Goal: Task Accomplishment & Management: Manage account settings

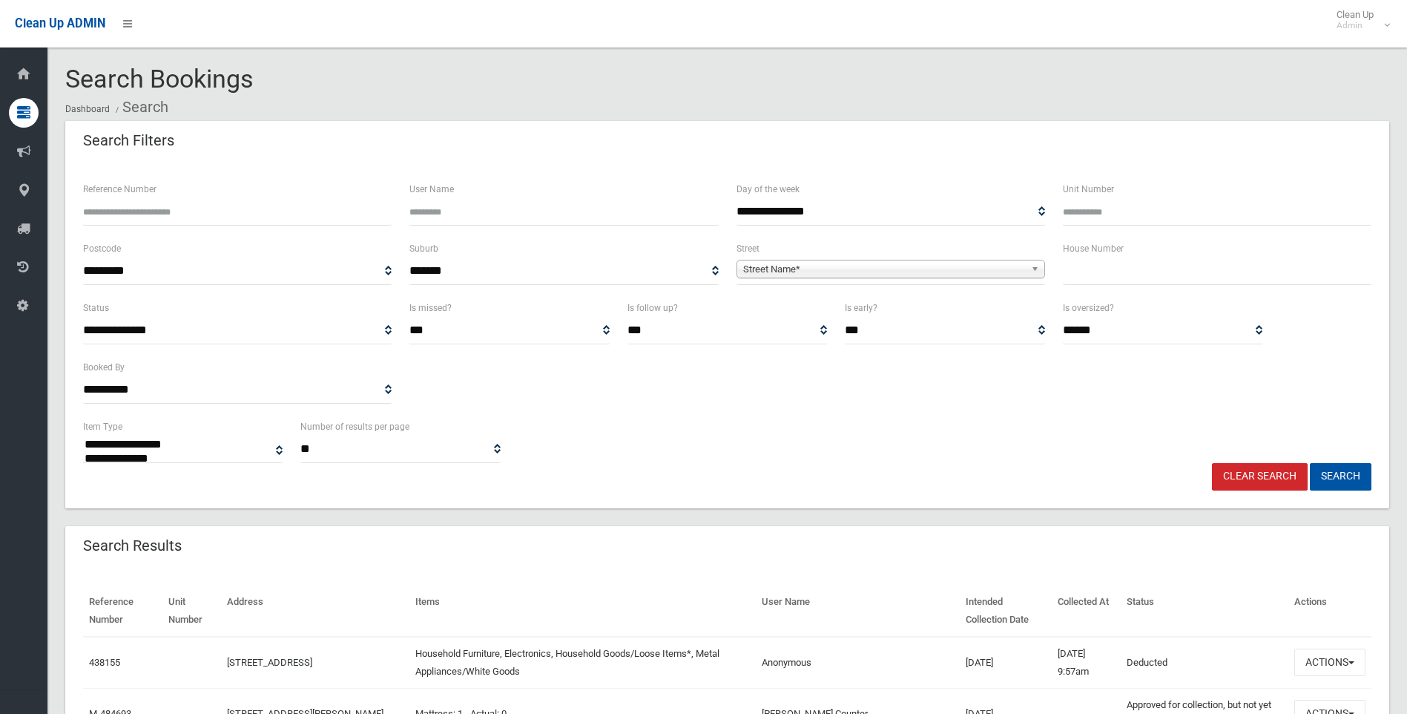
select select
click at [1087, 263] on input "text" at bounding box center [1217, 270] width 309 height 27
type input "***"
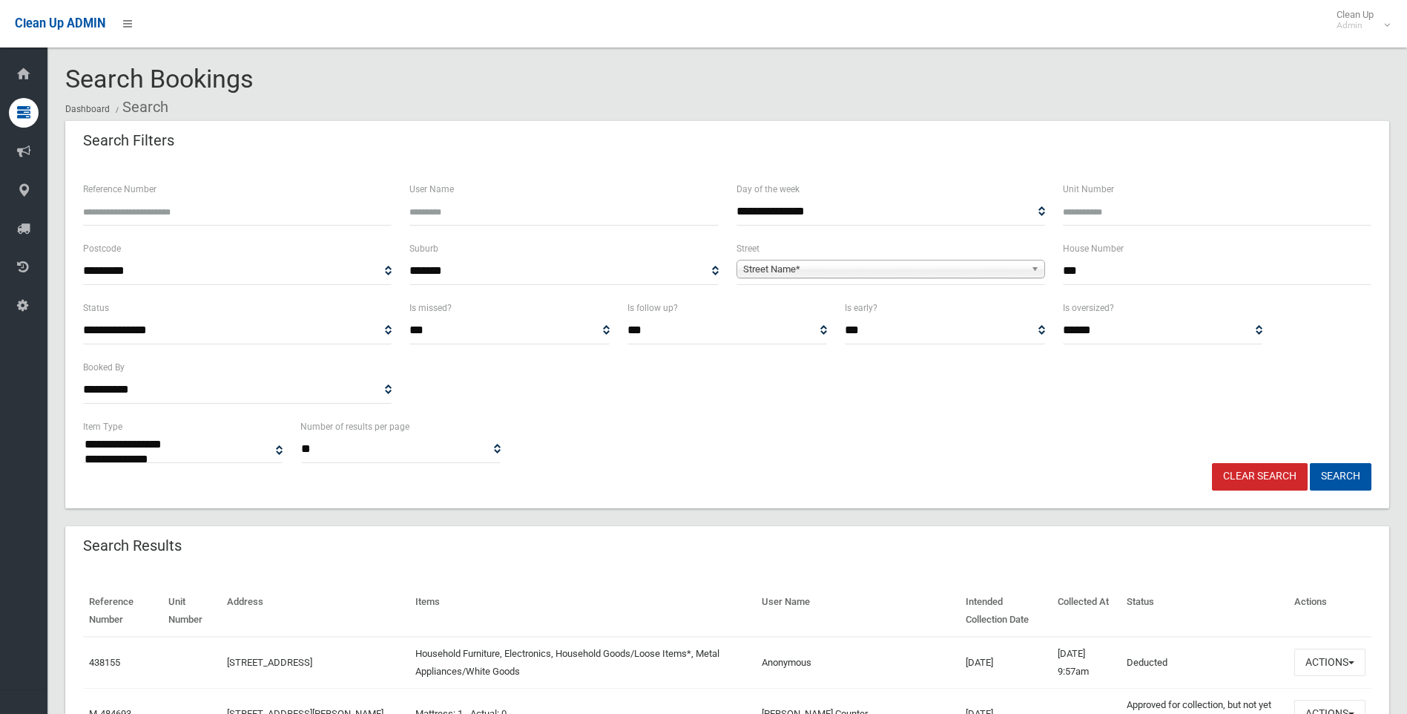
click at [899, 267] on span "Street Name*" at bounding box center [884, 269] width 282 height 18
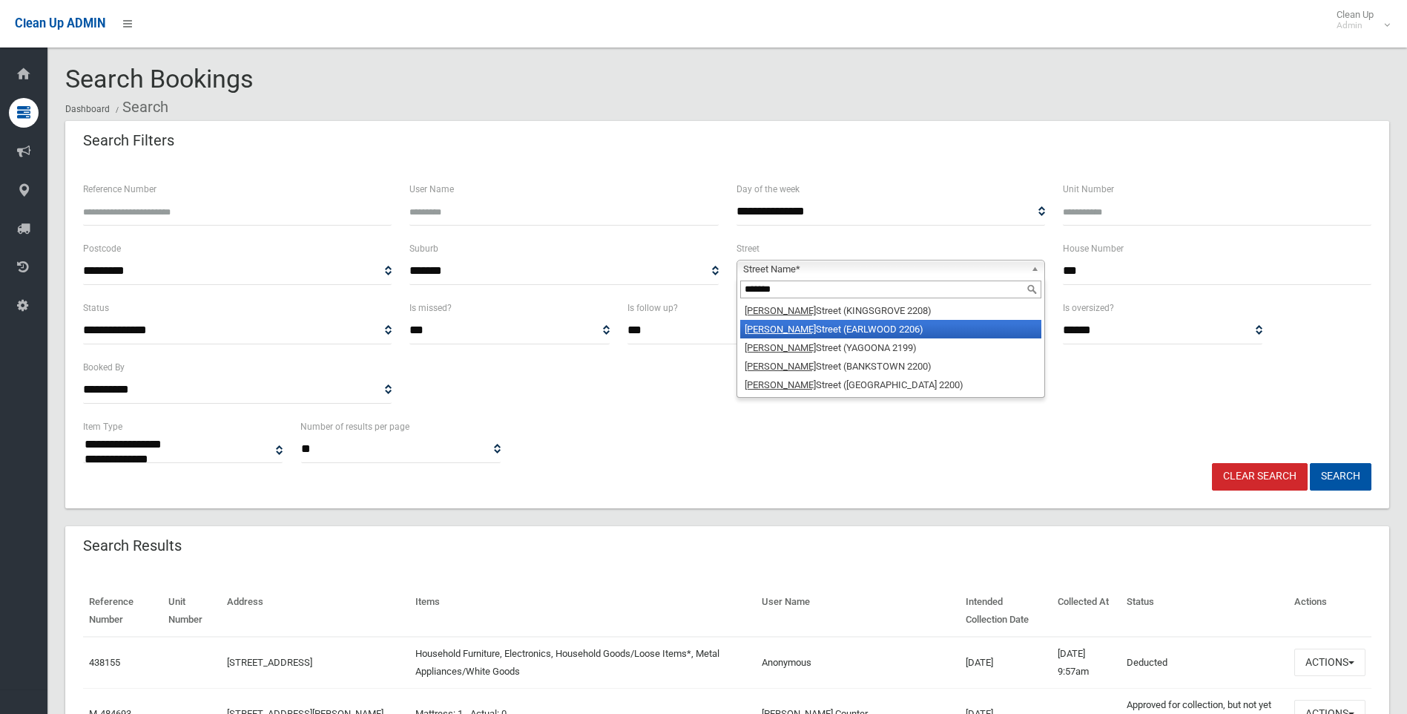
type input "*******"
click at [895, 330] on li "William Street (EARLWOOD 2206)" at bounding box center [890, 329] width 301 height 19
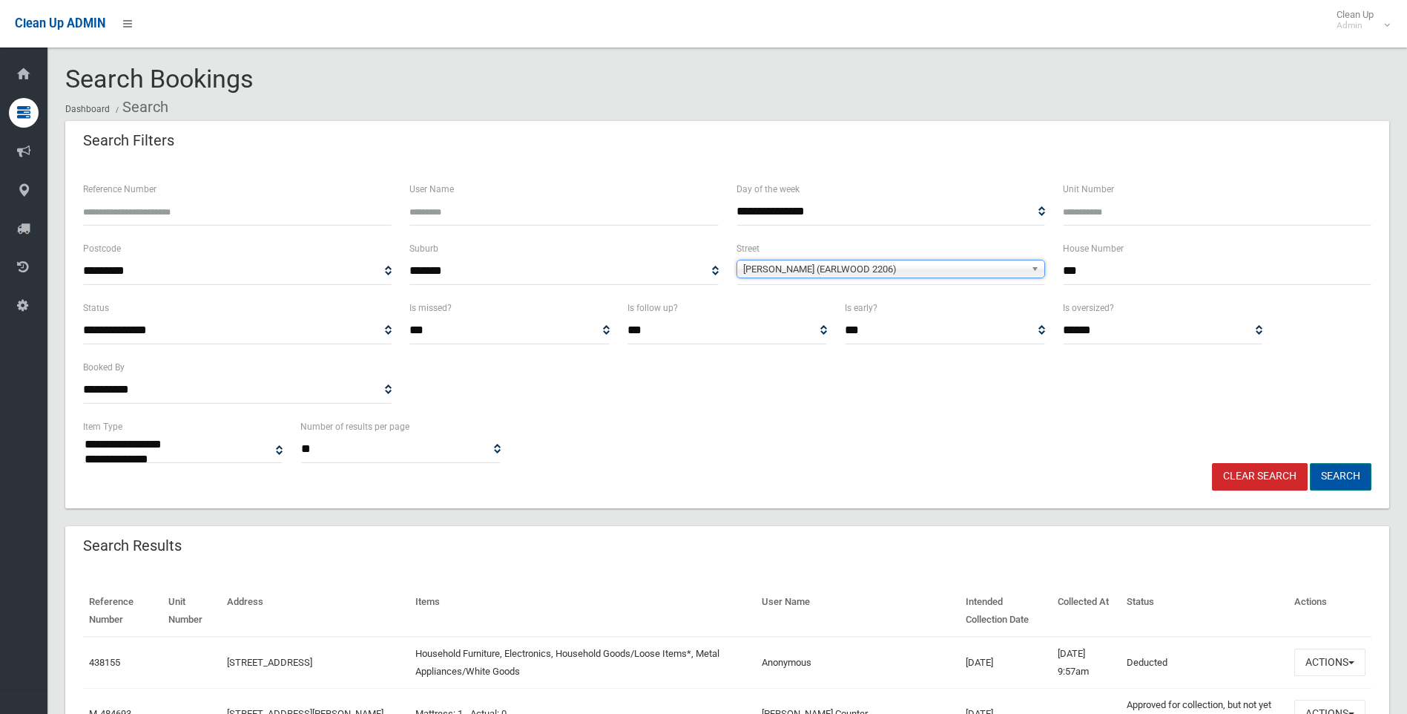
click at [1340, 478] on button "Search" at bounding box center [1341, 476] width 62 height 27
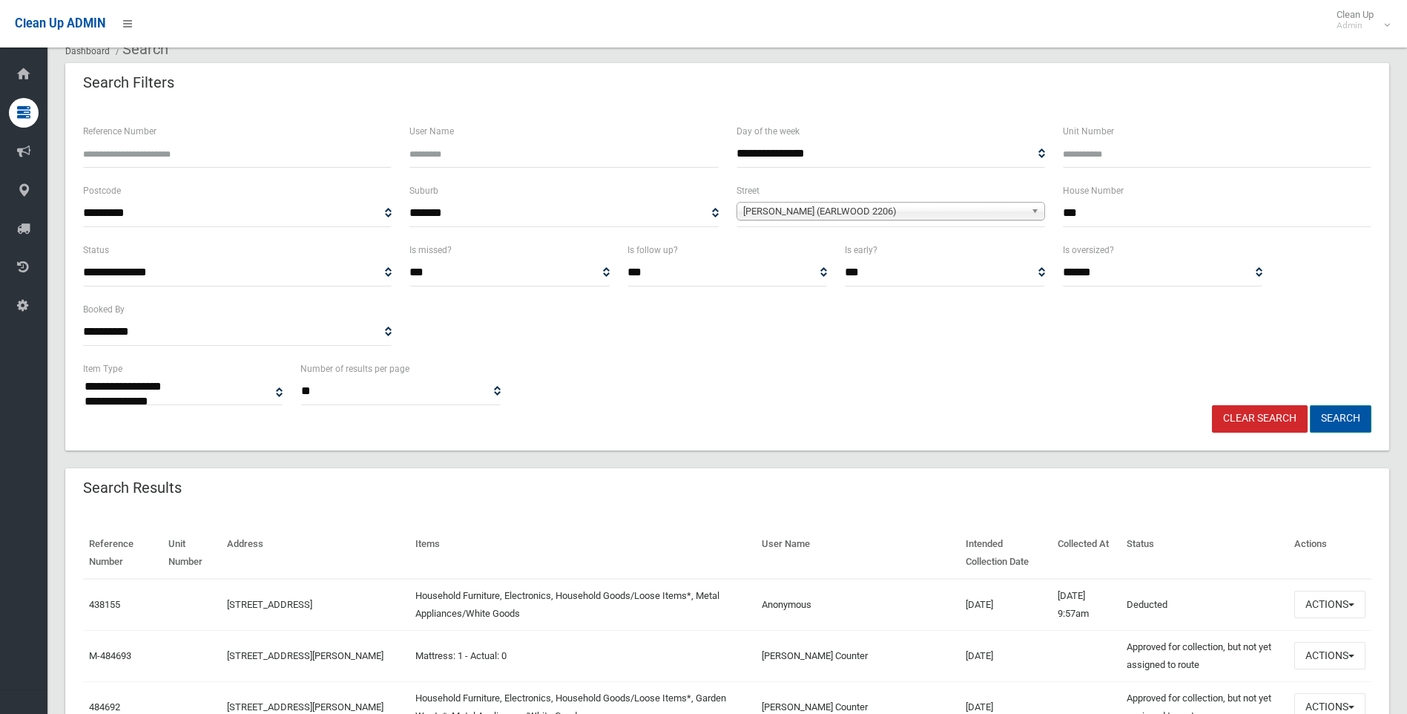
scroll to position [148, 0]
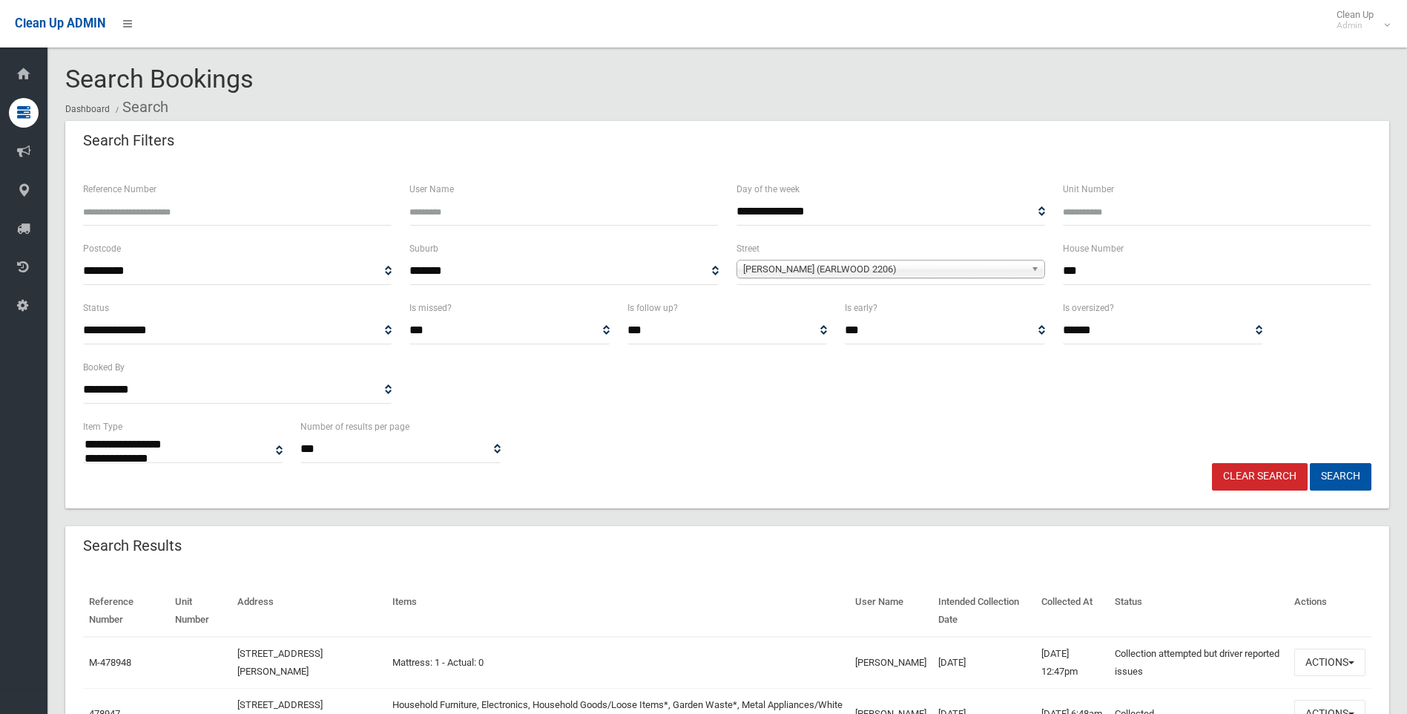
select select
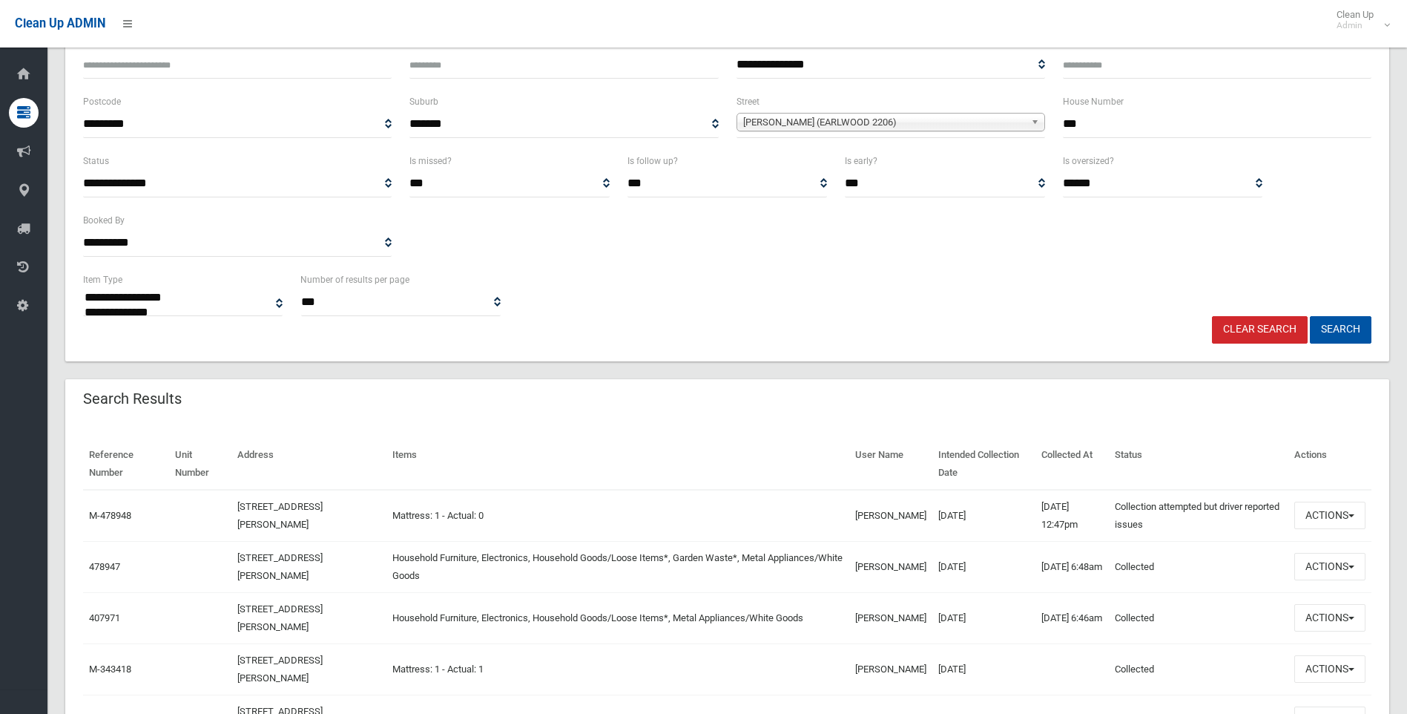
scroll to position [148, 0]
click at [111, 516] on link "M-478948" at bounding box center [110, 513] width 42 height 11
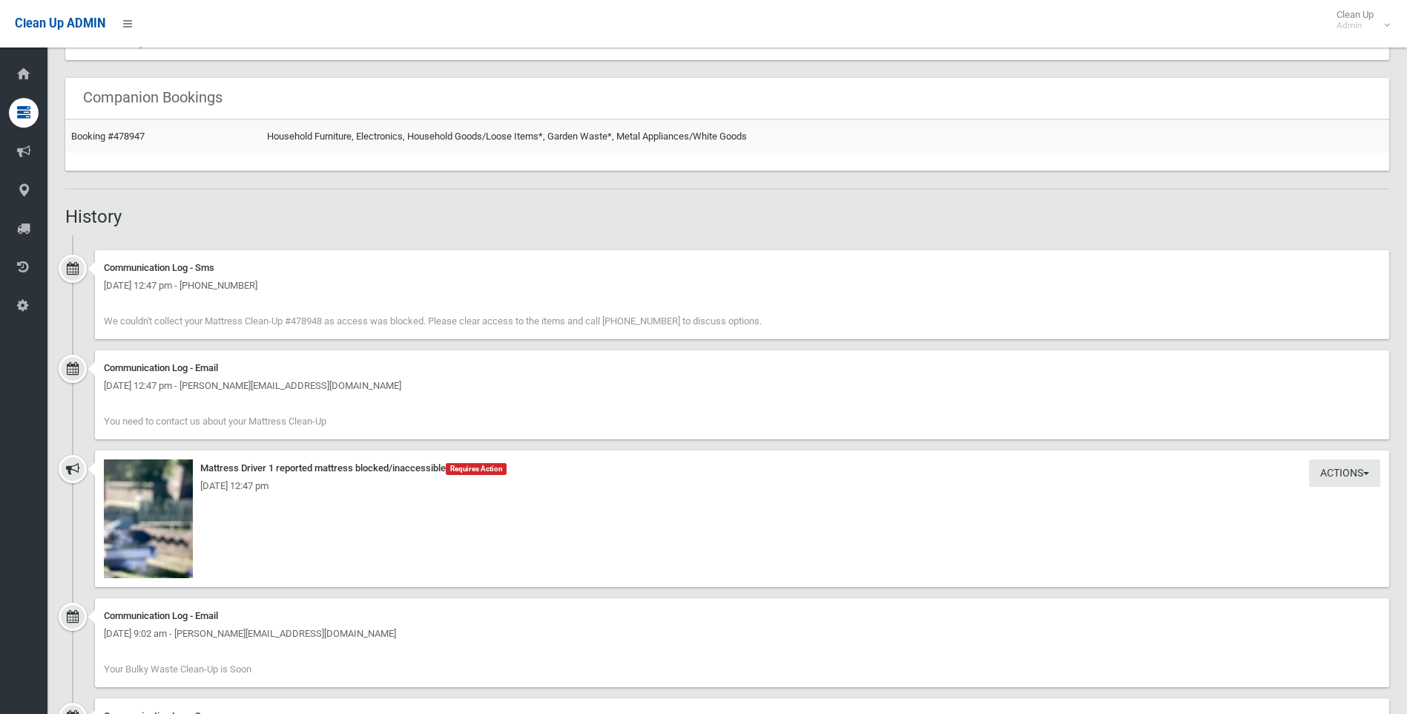
scroll to position [890, 0]
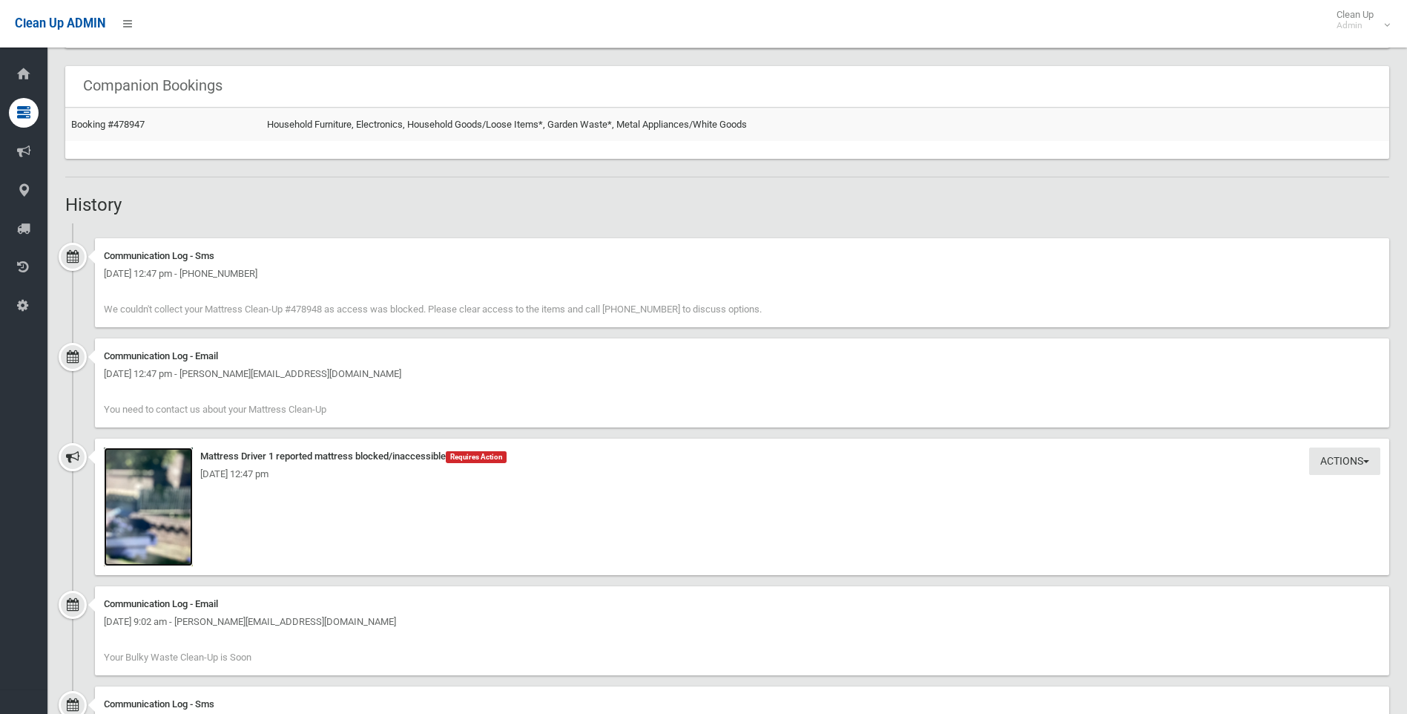
click at [151, 504] on img at bounding box center [148, 506] width 89 height 119
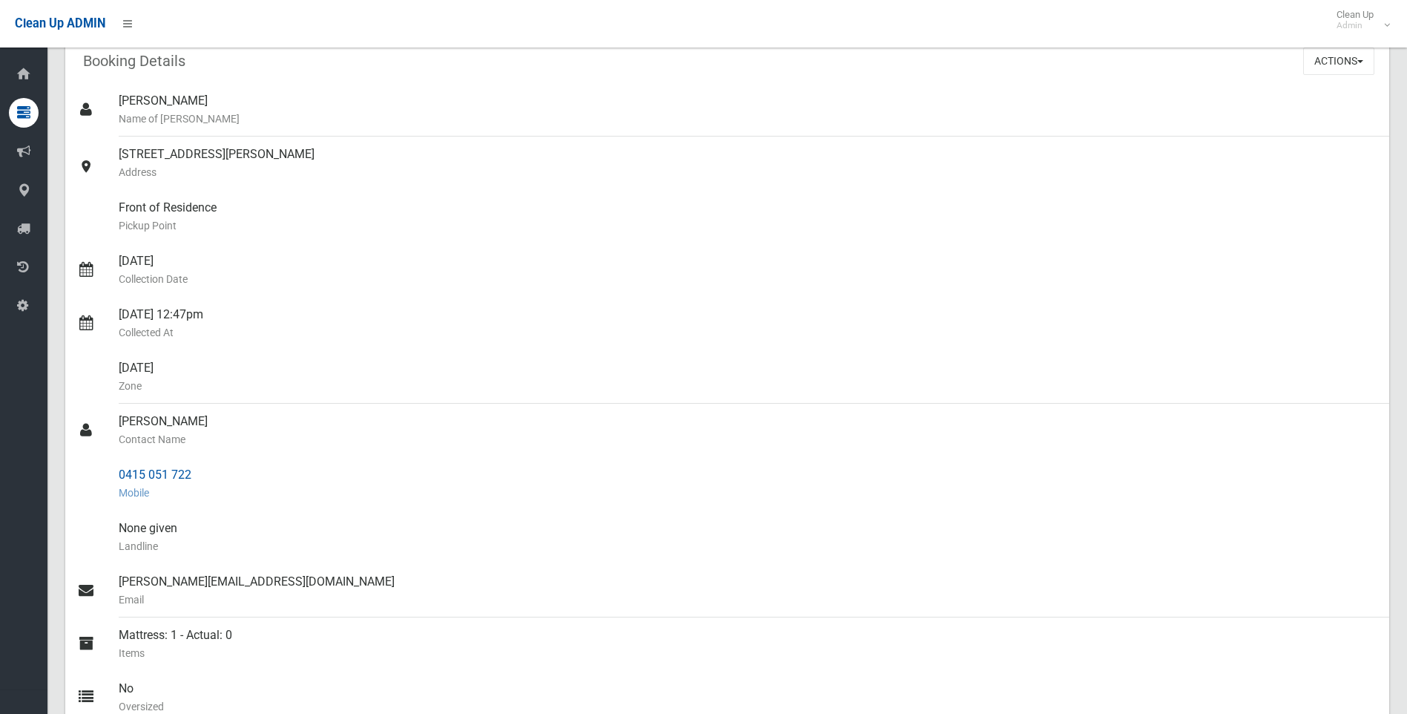
scroll to position [0, 0]
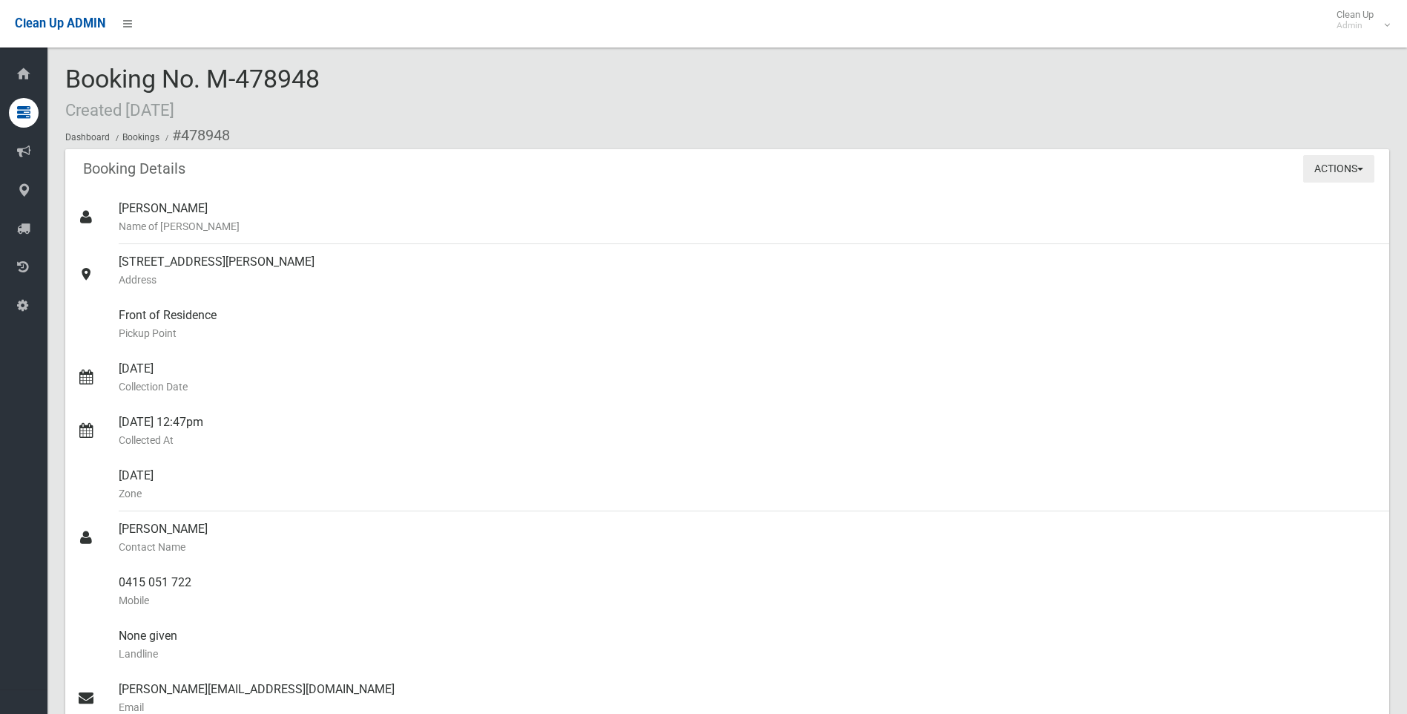
click at [1328, 165] on button "Actions" at bounding box center [1338, 168] width 71 height 27
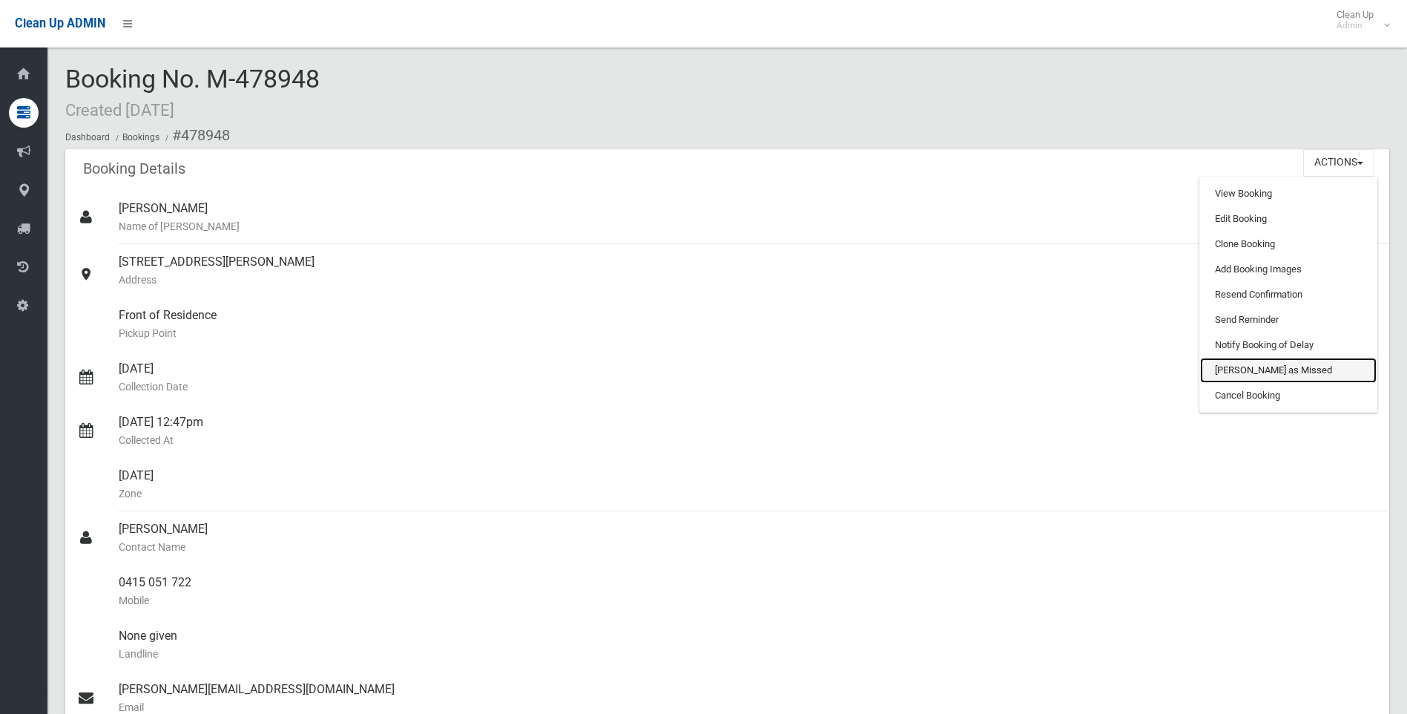
click at [1267, 369] on link "Mark as Missed" at bounding box center [1288, 370] width 177 height 25
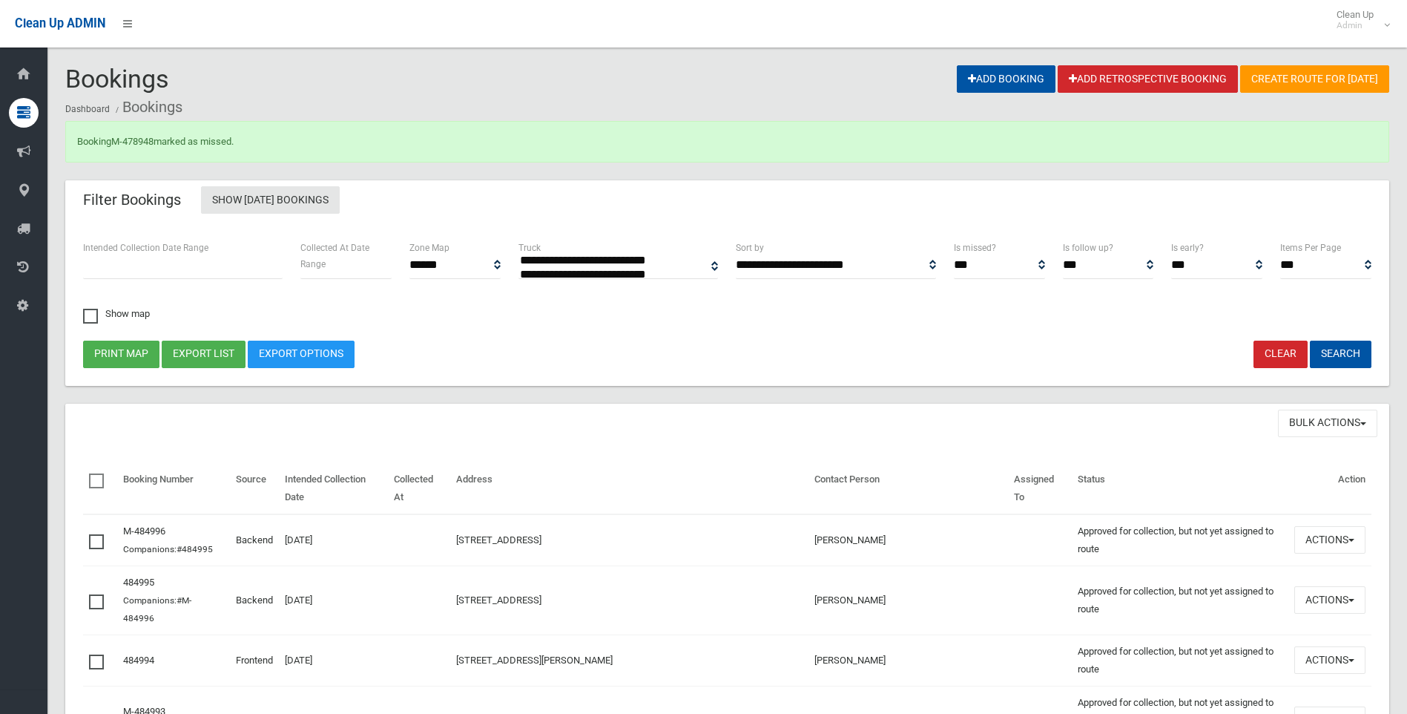
select select
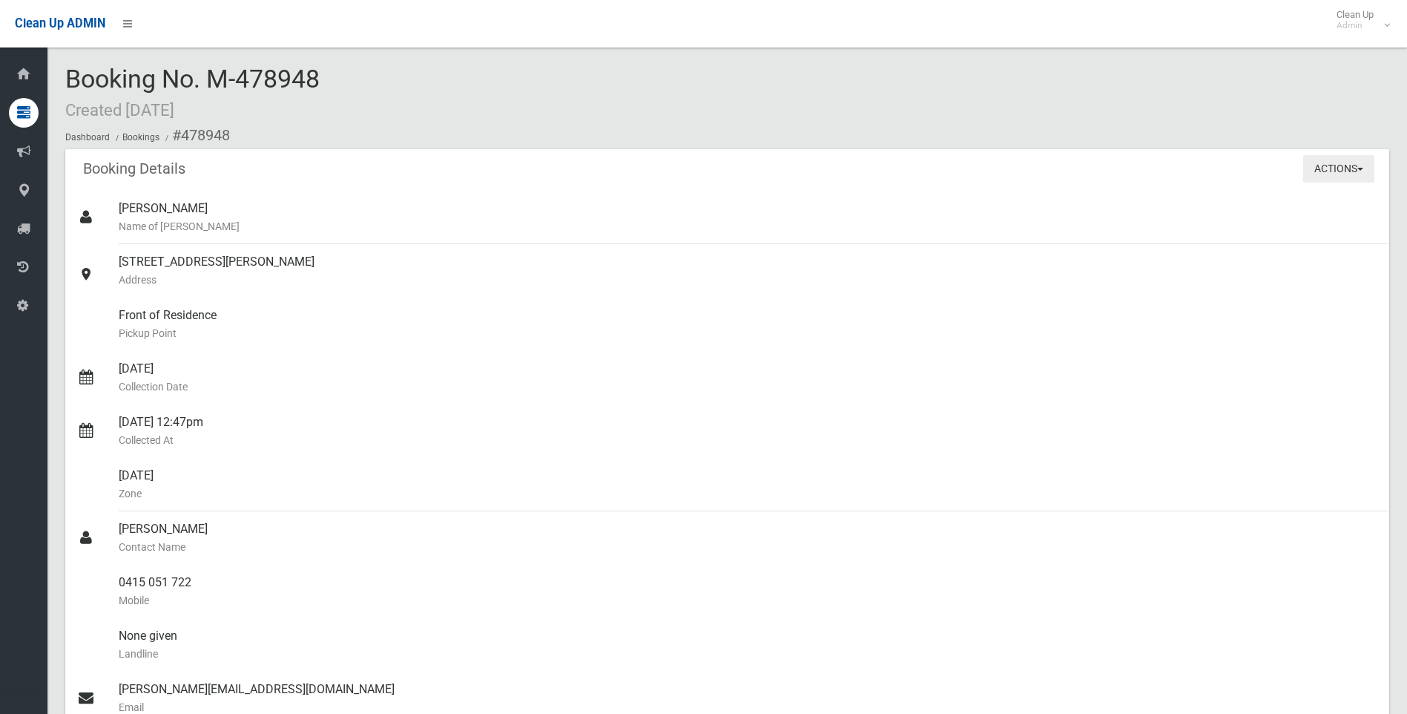
click at [1324, 167] on button "Actions" at bounding box center [1338, 168] width 71 height 27
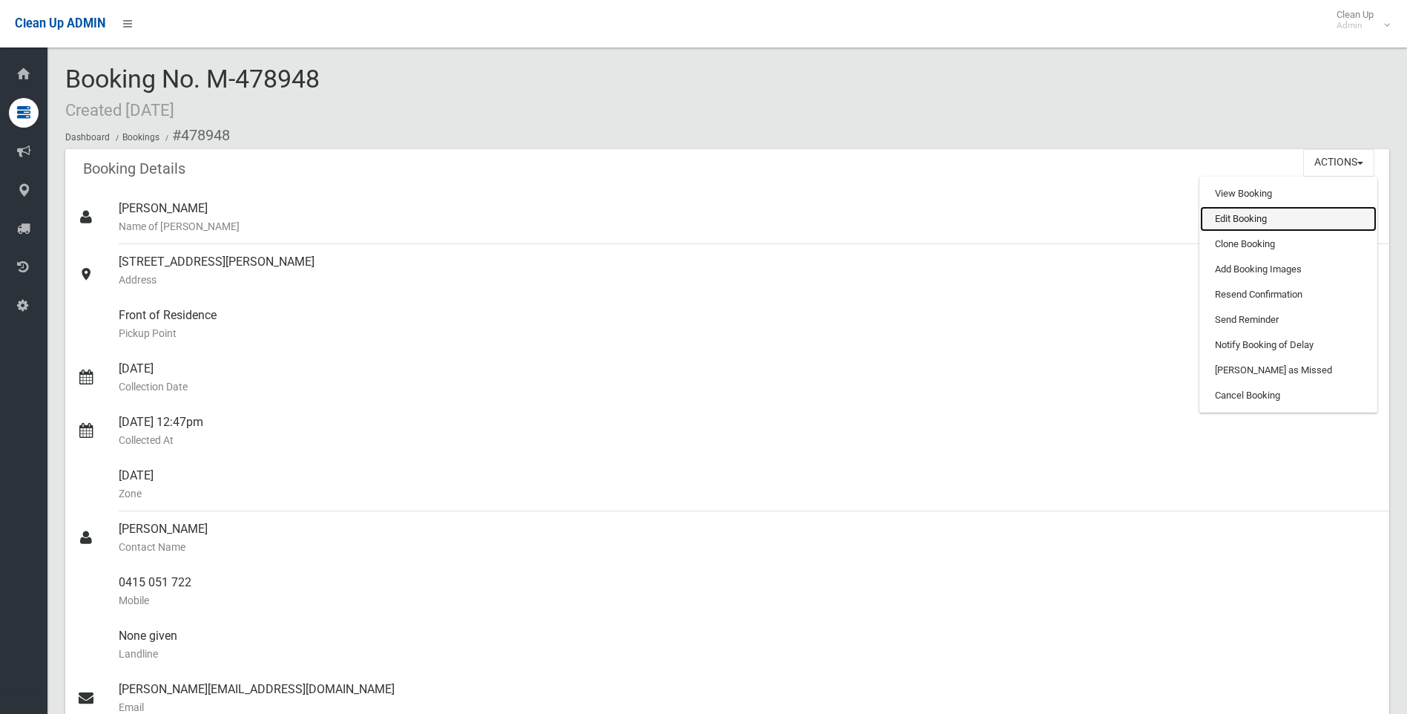
click at [1234, 217] on link "Edit Booking" at bounding box center [1288, 218] width 177 height 25
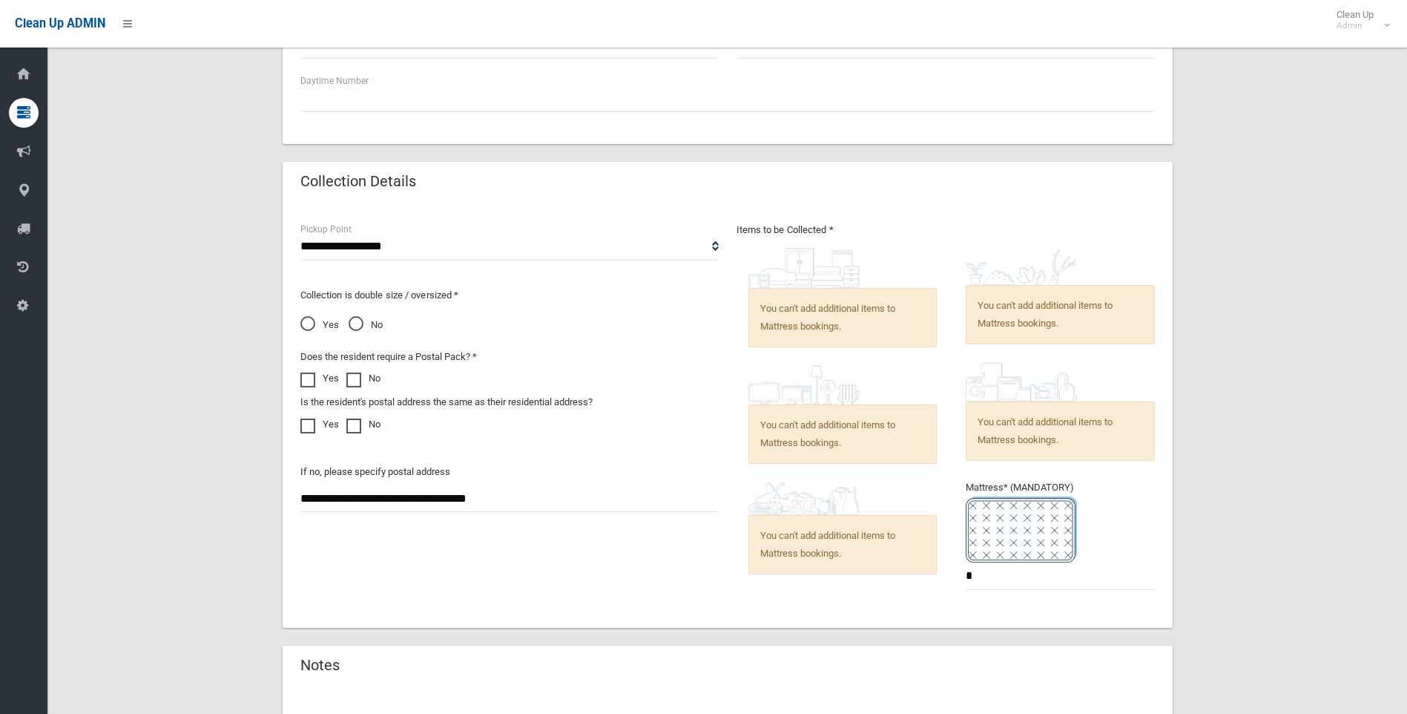
scroll to position [1064, 0]
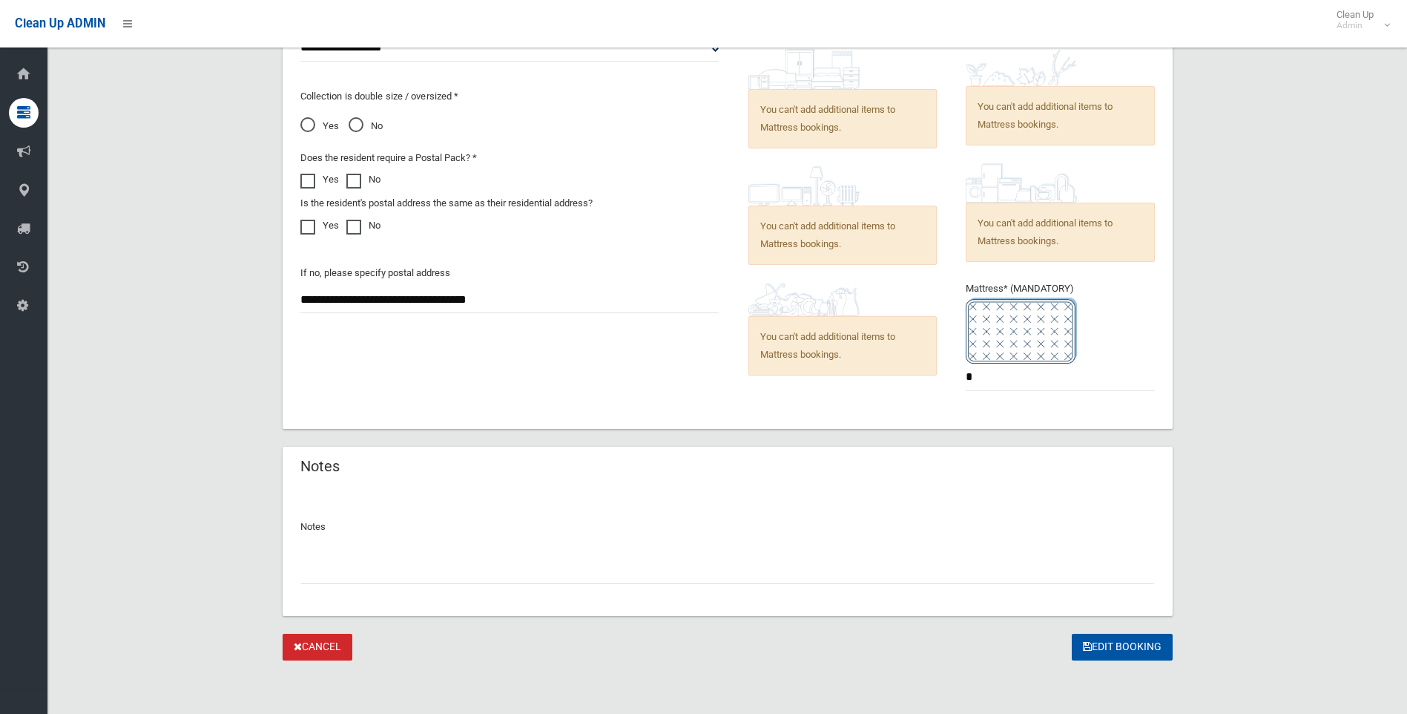
click at [370, 571] on input "text" at bounding box center [727, 569] width 855 height 27
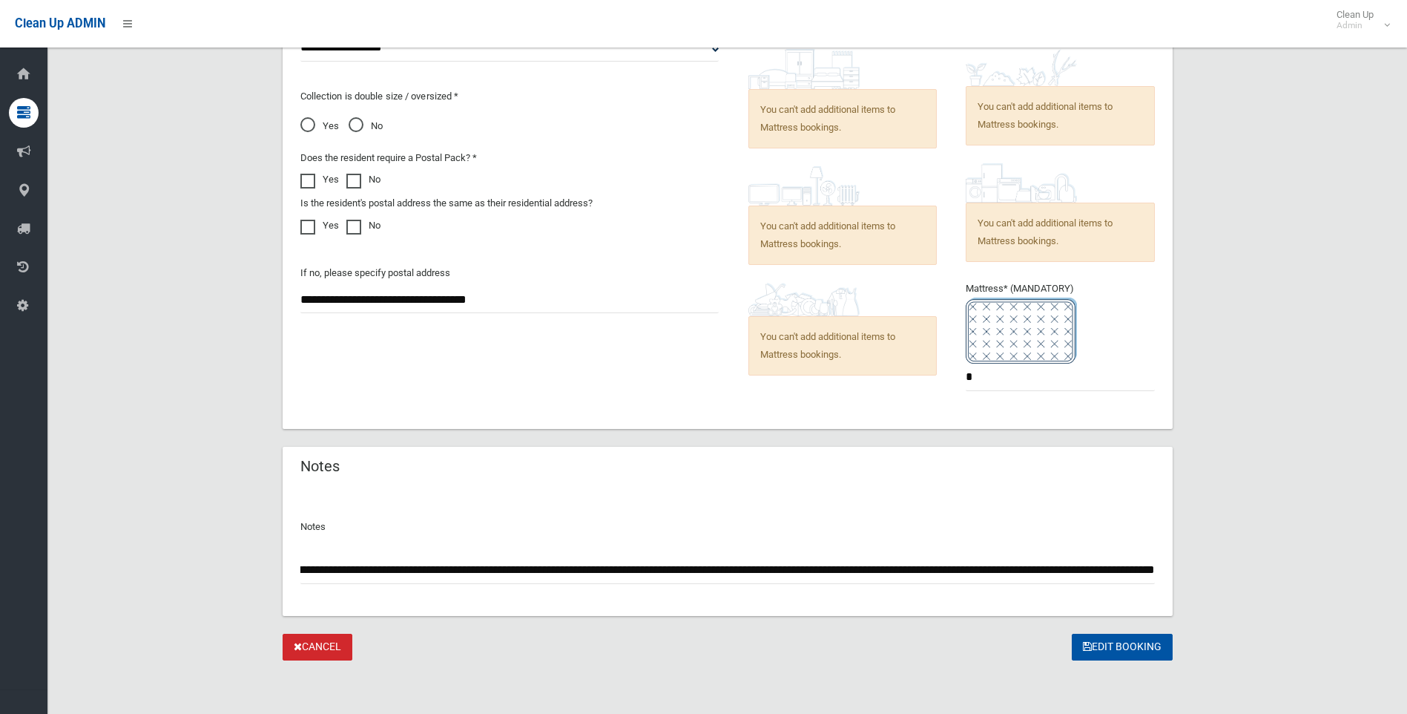
scroll to position [0, 180]
type input "**********"
click at [1109, 639] on button "Edit Booking" at bounding box center [1122, 646] width 101 height 27
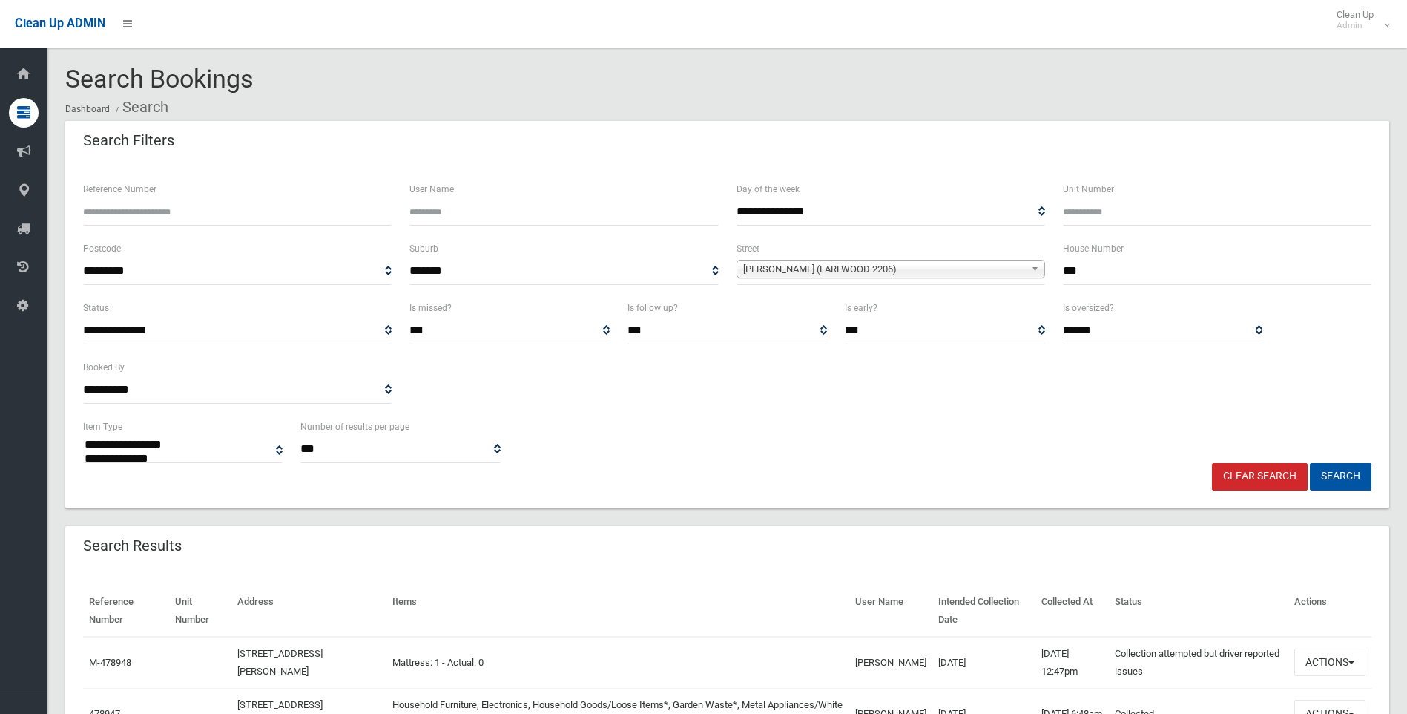
select select
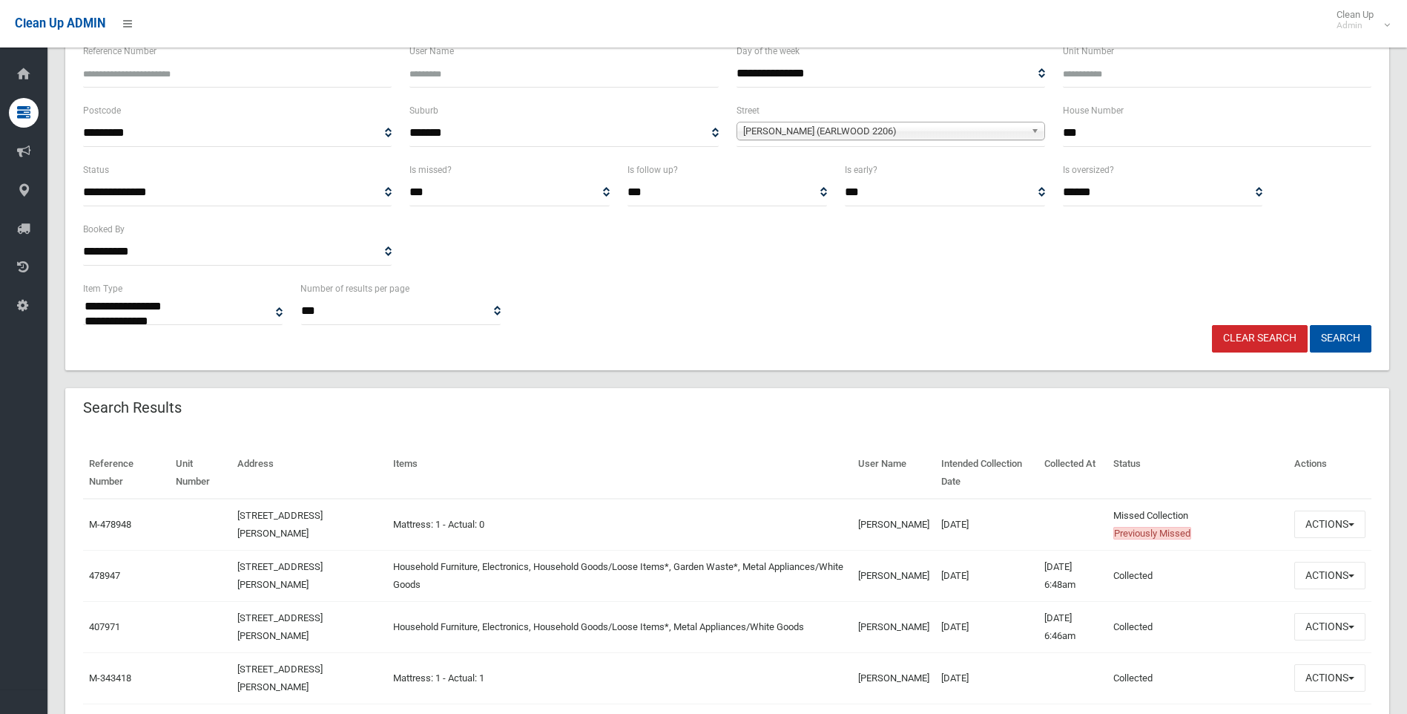
click at [1251, 338] on link "Clear Search" at bounding box center [1260, 338] width 96 height 27
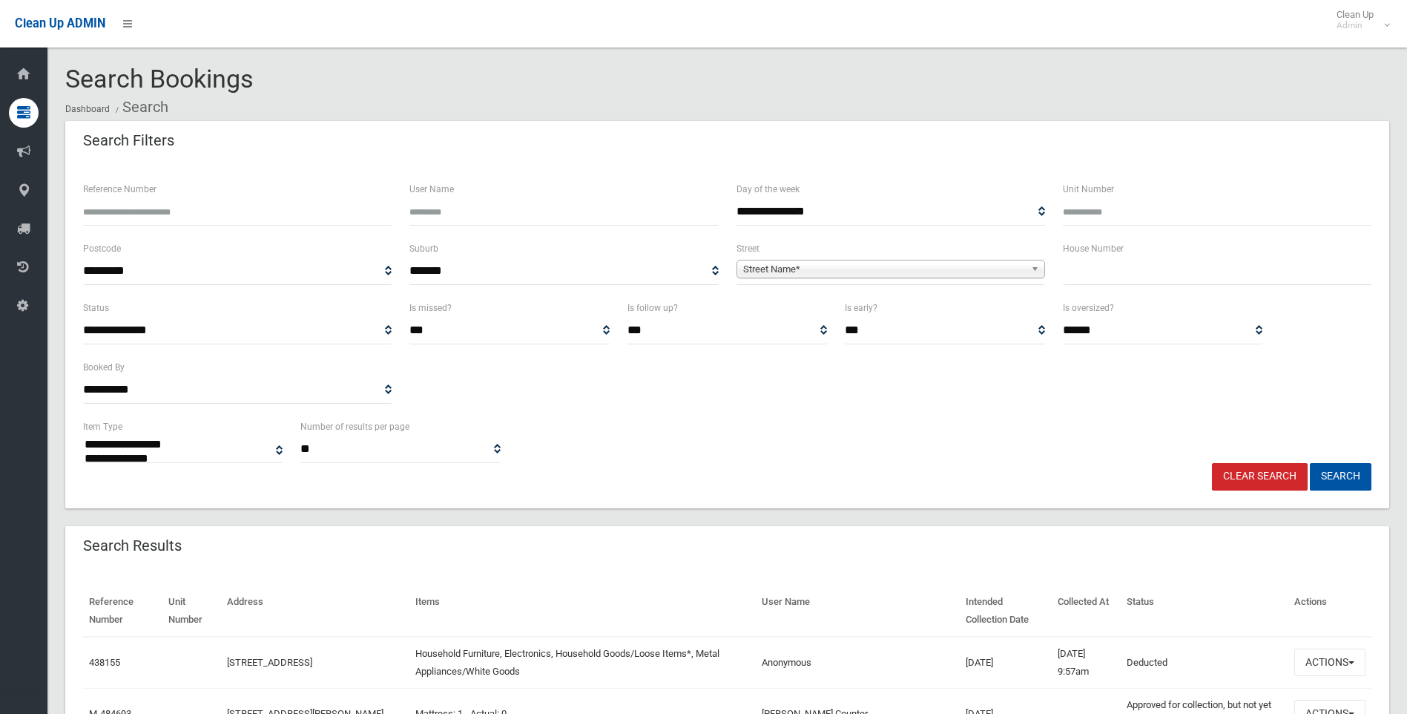
select select
click at [1132, 279] on input "text" at bounding box center [1217, 270] width 309 height 27
type input "**"
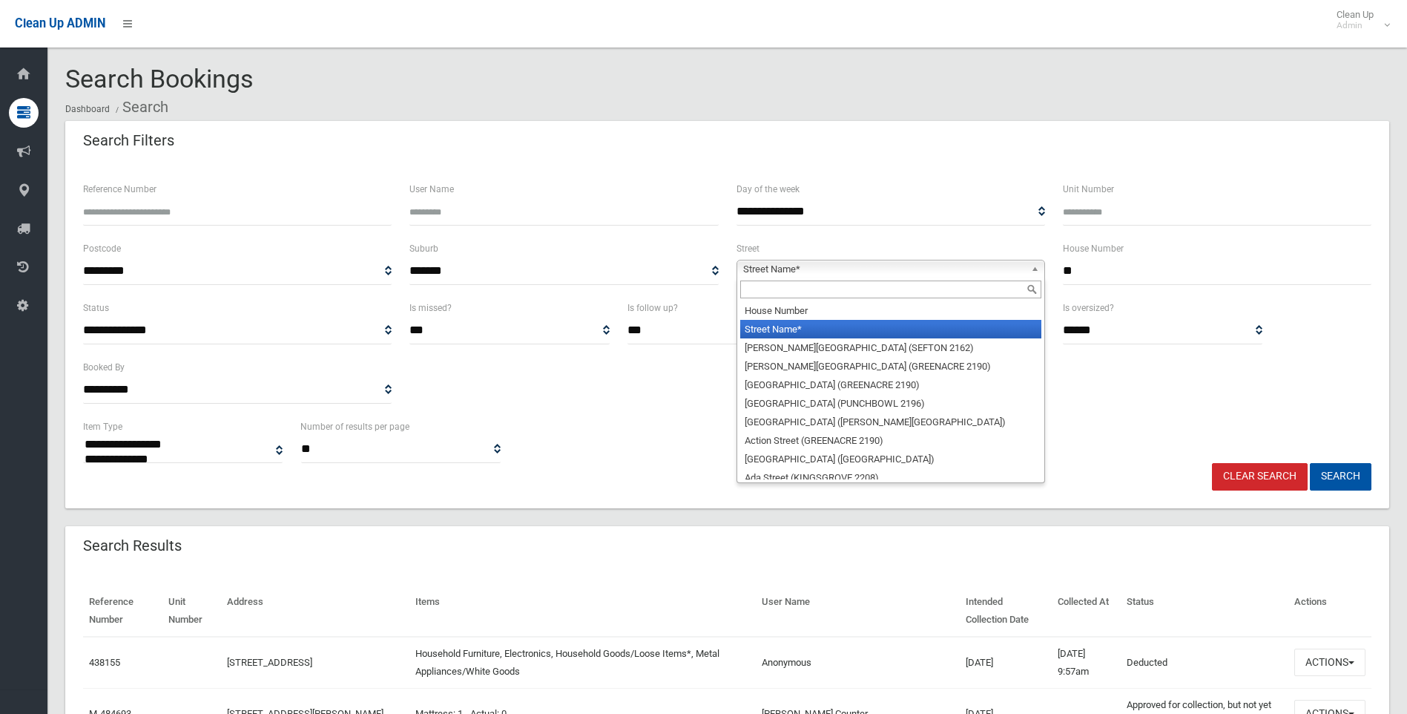
click at [776, 266] on span "Street Name*" at bounding box center [884, 269] width 282 height 18
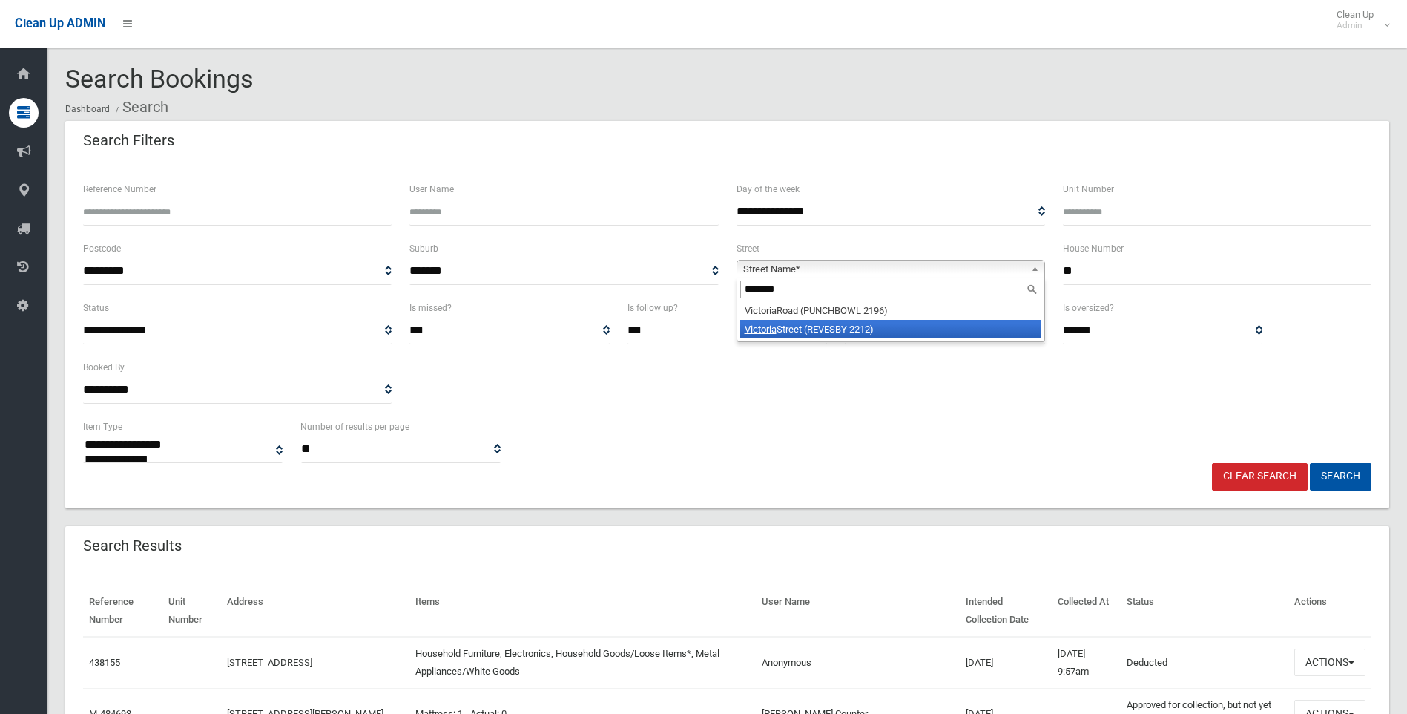
type input "********"
click at [833, 337] on li "Victoria Street (REVESBY 2212)" at bounding box center [890, 329] width 301 height 19
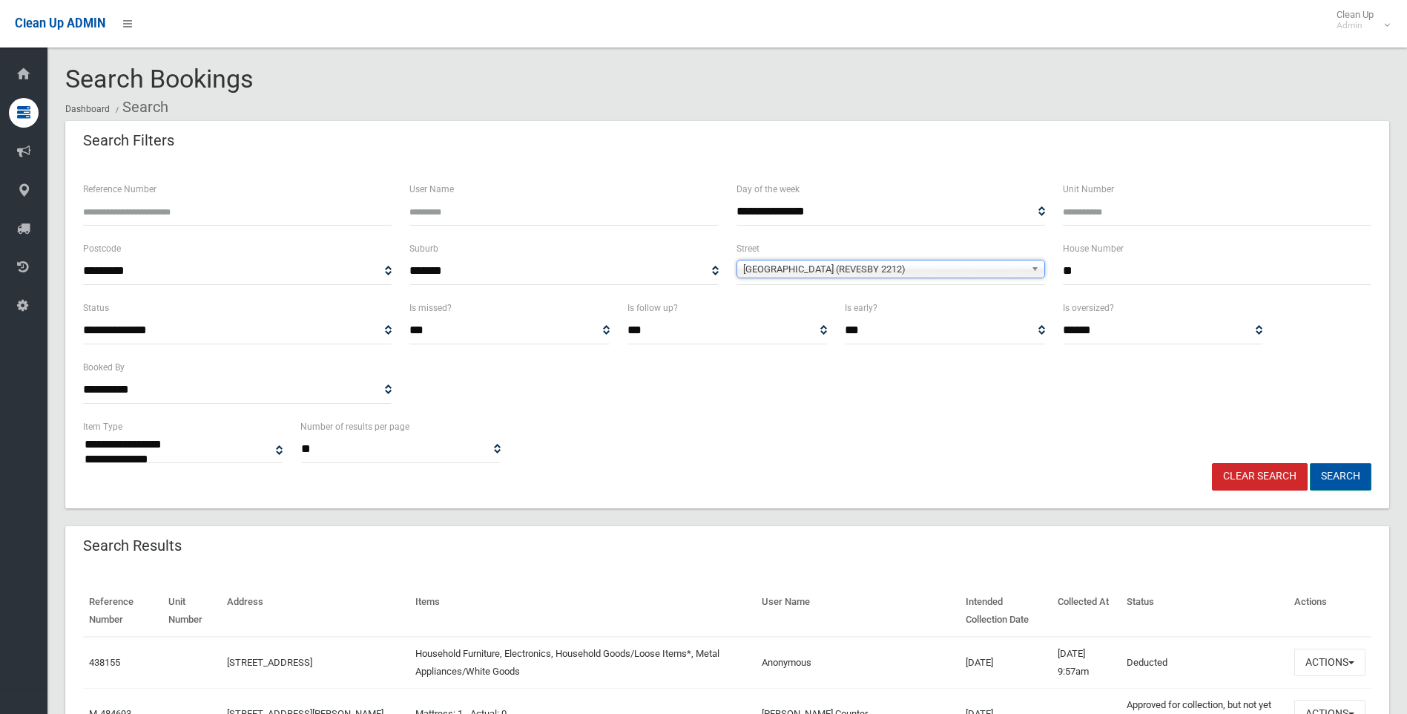
click at [1336, 478] on button "Search" at bounding box center [1341, 476] width 62 height 27
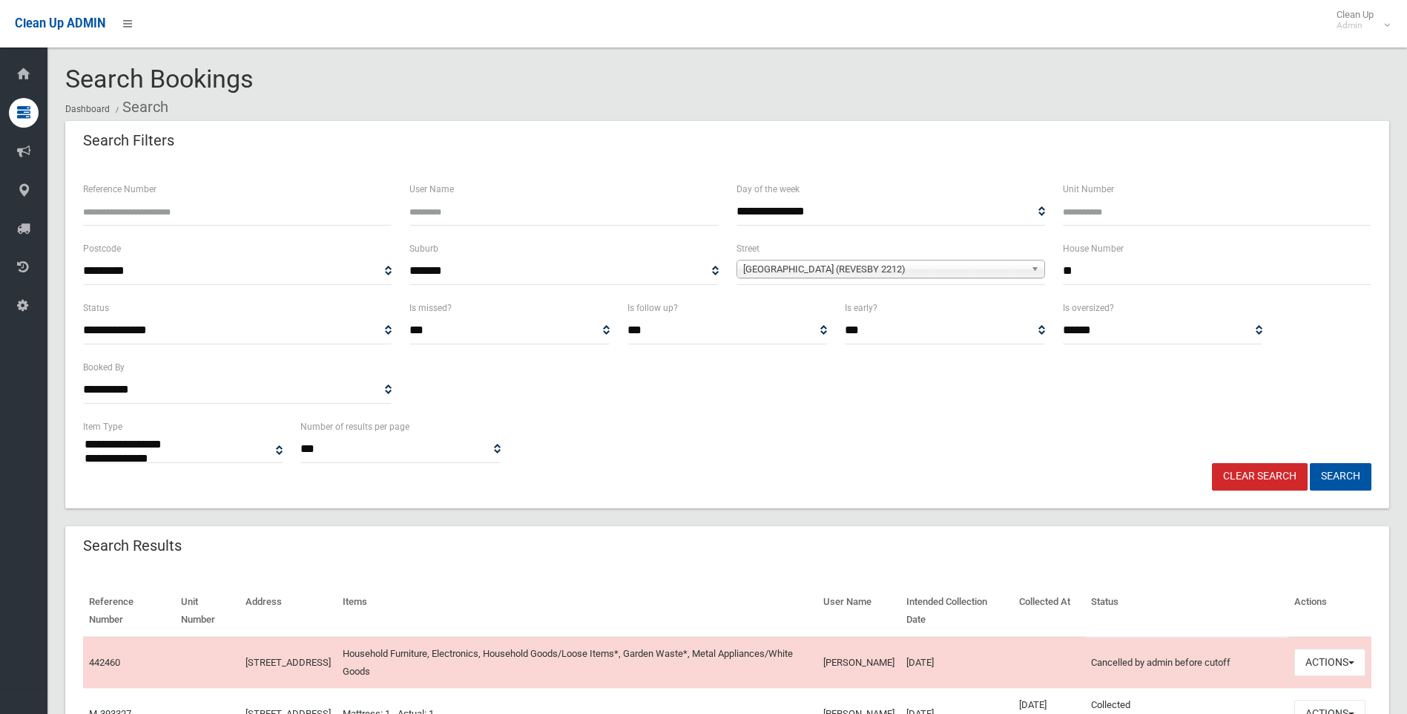
select select
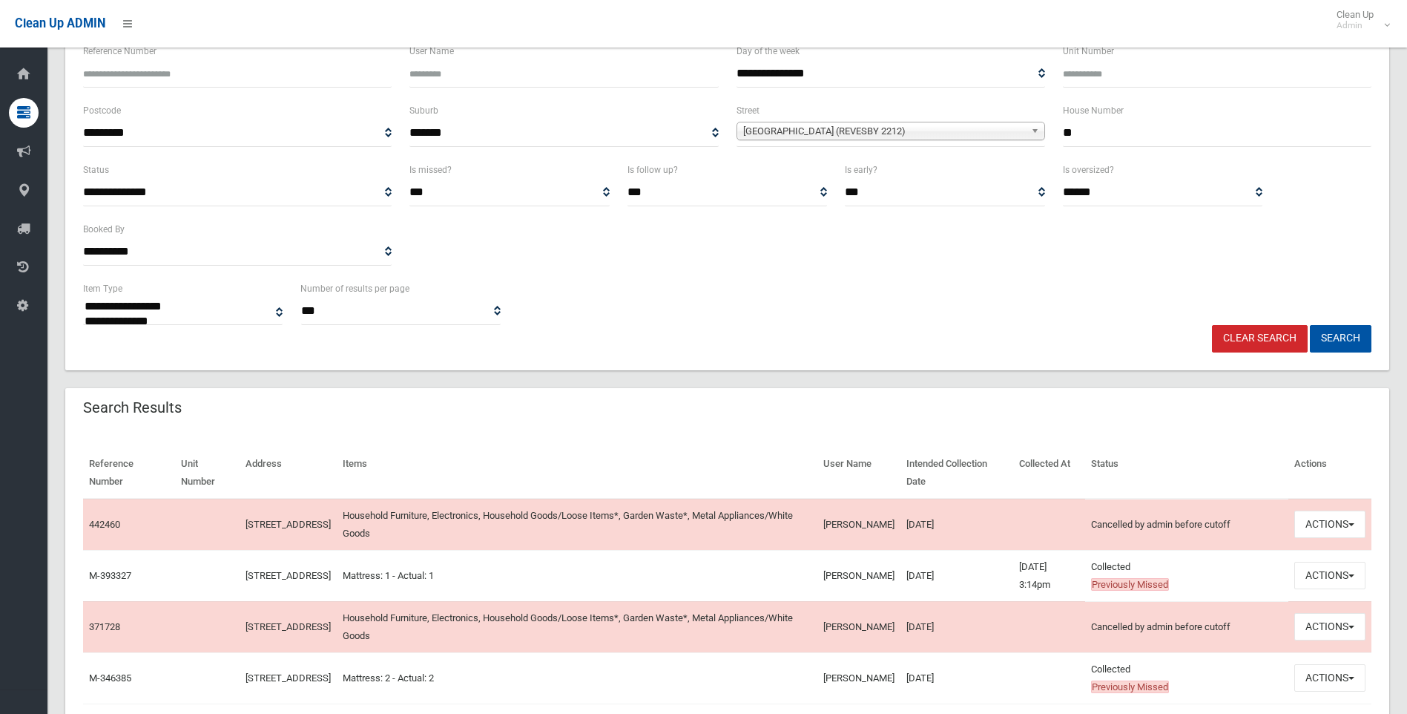
scroll to position [148, 0]
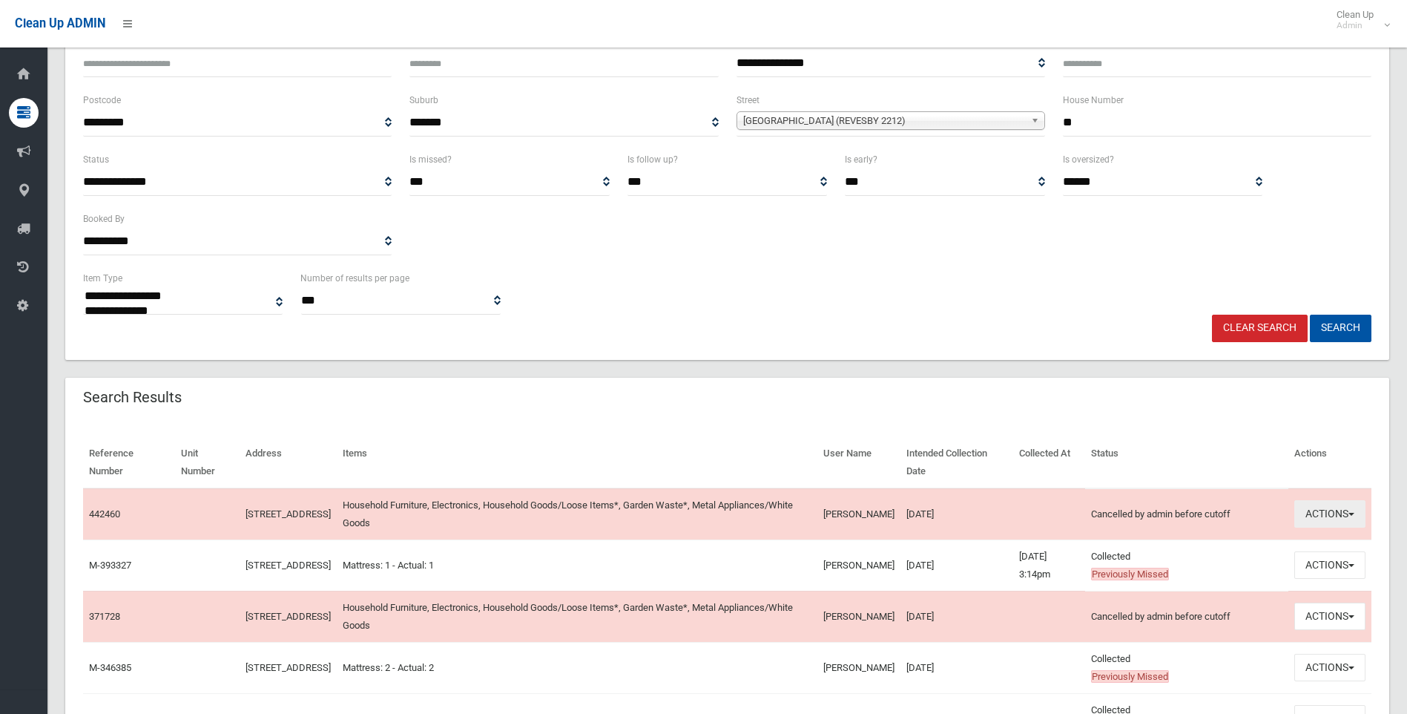
click at [1347, 518] on button "Actions" at bounding box center [1329, 513] width 71 height 27
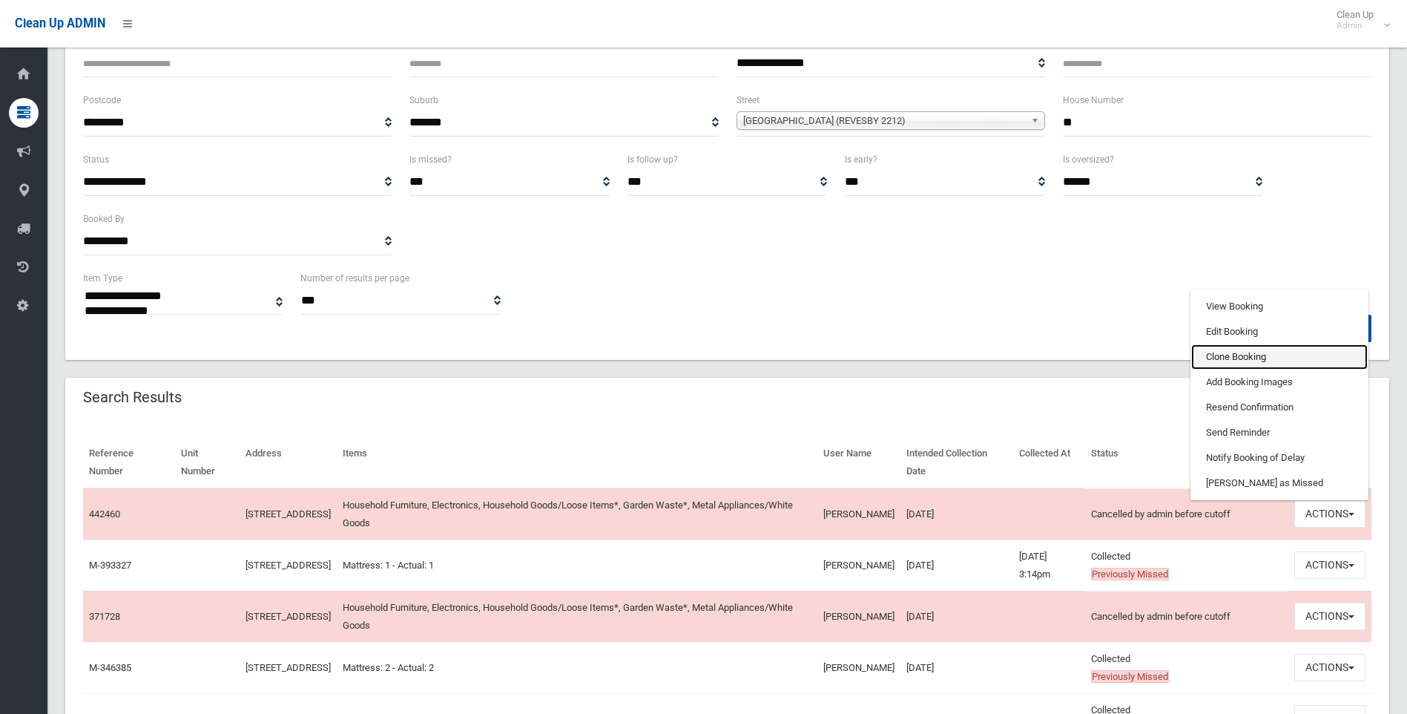
click at [1239, 361] on link "Clone Booking" at bounding box center [1279, 356] width 177 height 25
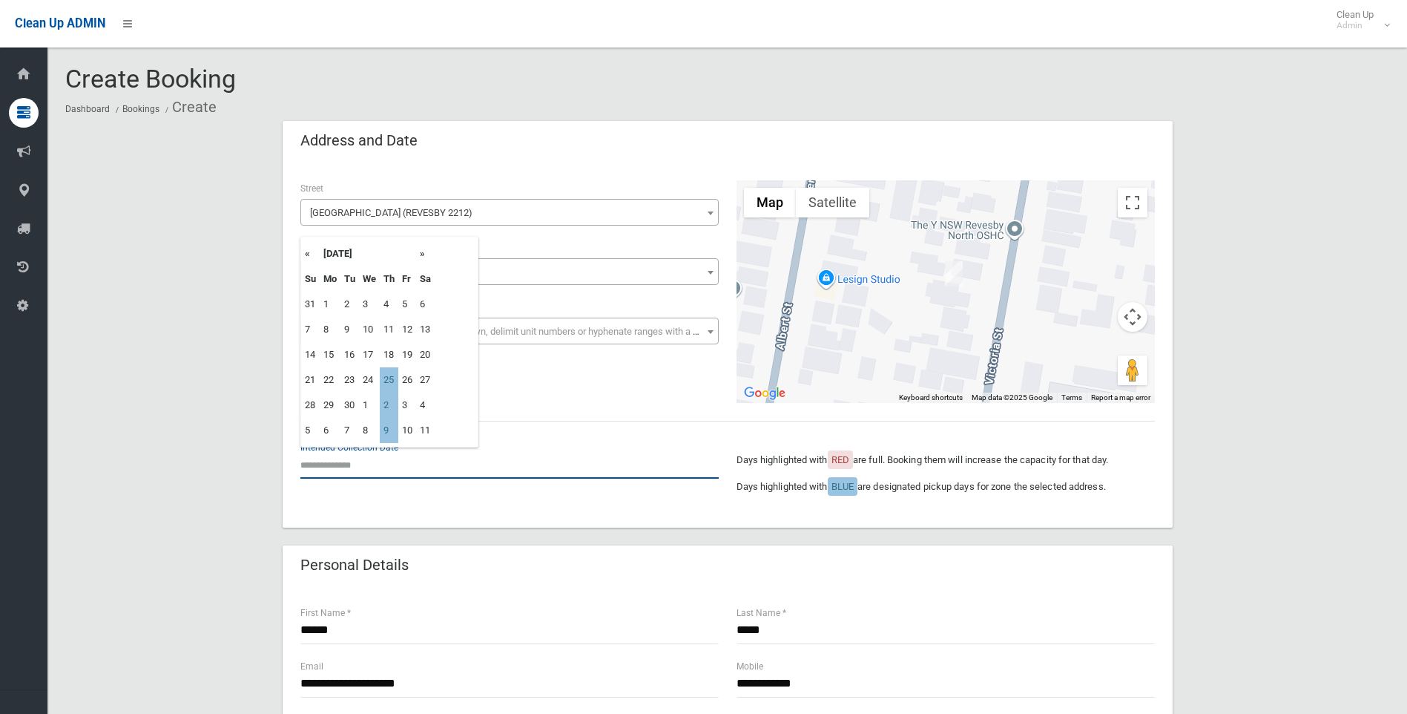
click at [415, 463] on input "text" at bounding box center [509, 464] width 418 height 27
drag, startPoint x: 393, startPoint y: 354, endPoint x: 373, endPoint y: 354, distance: 20.0
click at [373, 354] on tr "14 15 16 17 18 19 20" at bounding box center [368, 354] width 134 height 25
click at [387, 380] on td "25" at bounding box center [389, 379] width 19 height 25
type input "**********"
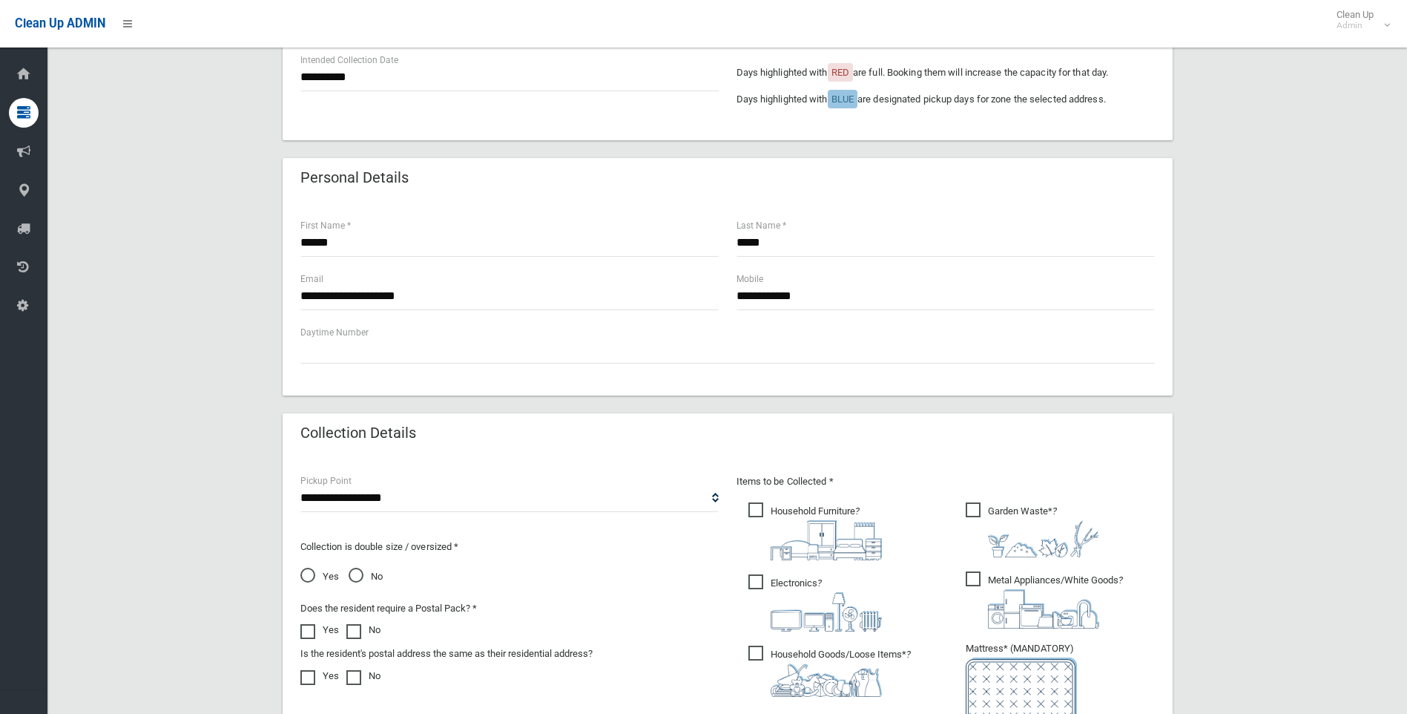
scroll to position [519, 0]
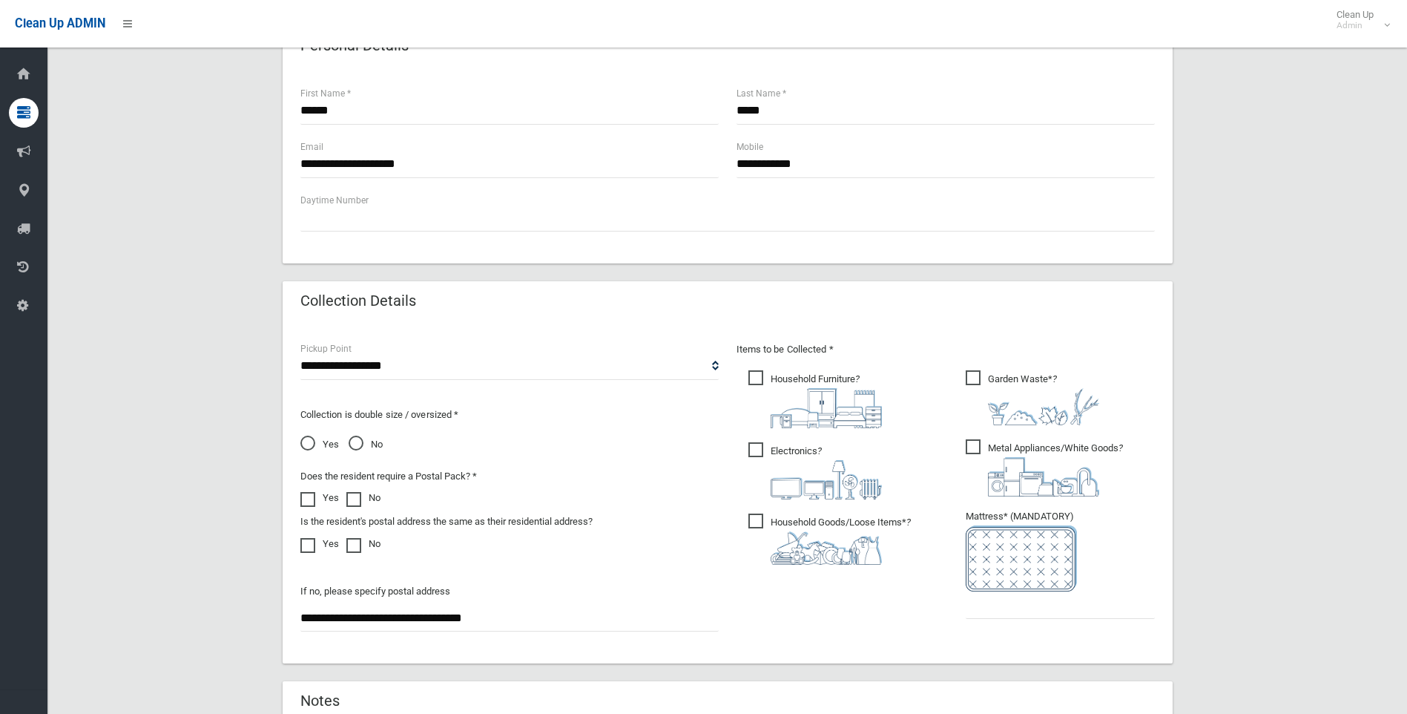
drag, startPoint x: 536, startPoint y: 620, endPoint x: 277, endPoint y: 632, distance: 258.4
click at [277, 632] on div "**********" at bounding box center [727, 249] width 1324 height 1294
click at [1045, 615] on input "text" at bounding box center [1060, 604] width 189 height 27
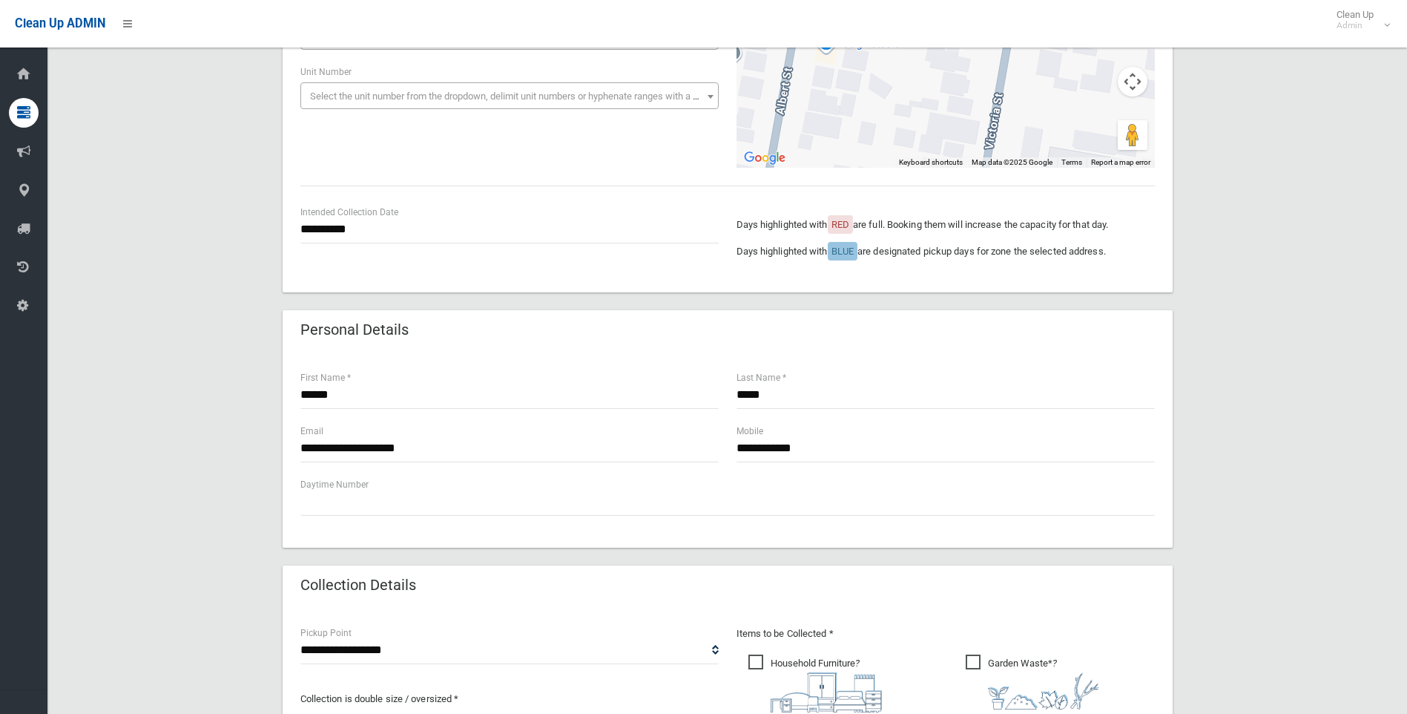
scroll to position [161, 0]
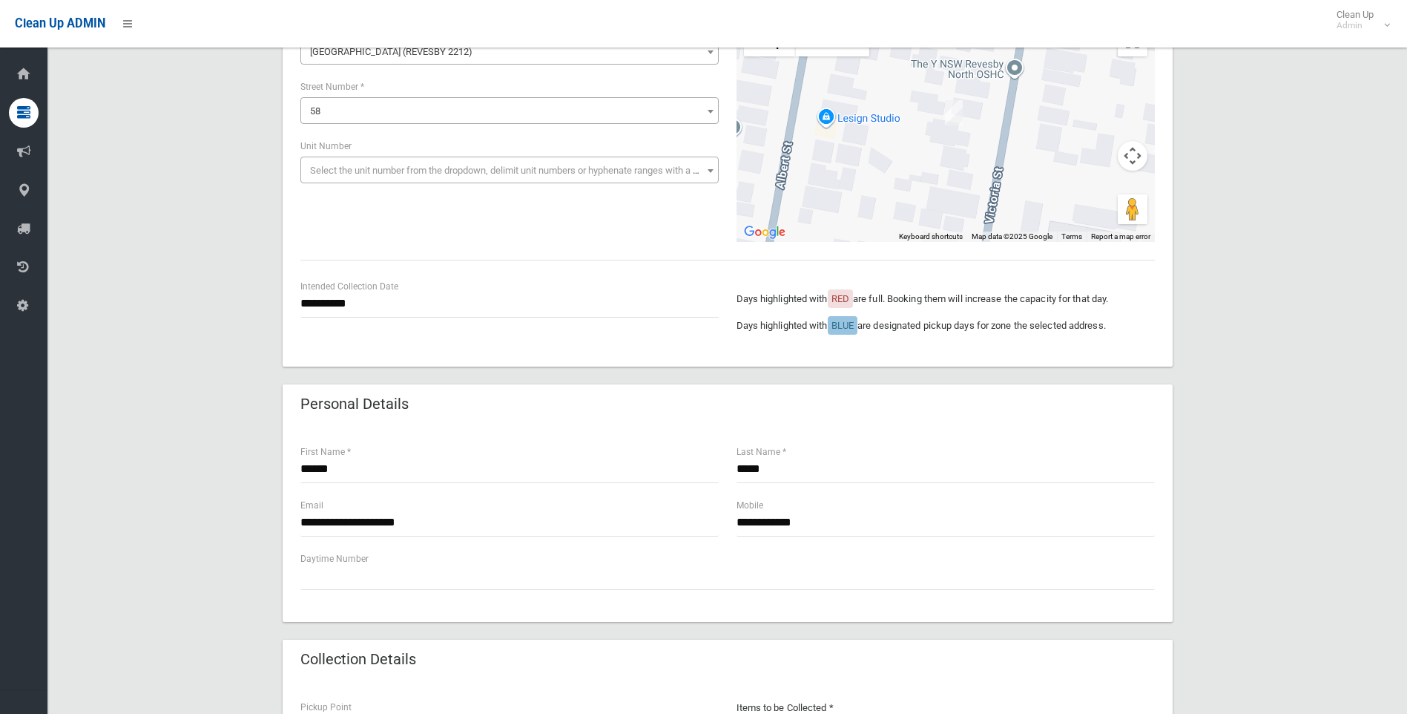
type input "*"
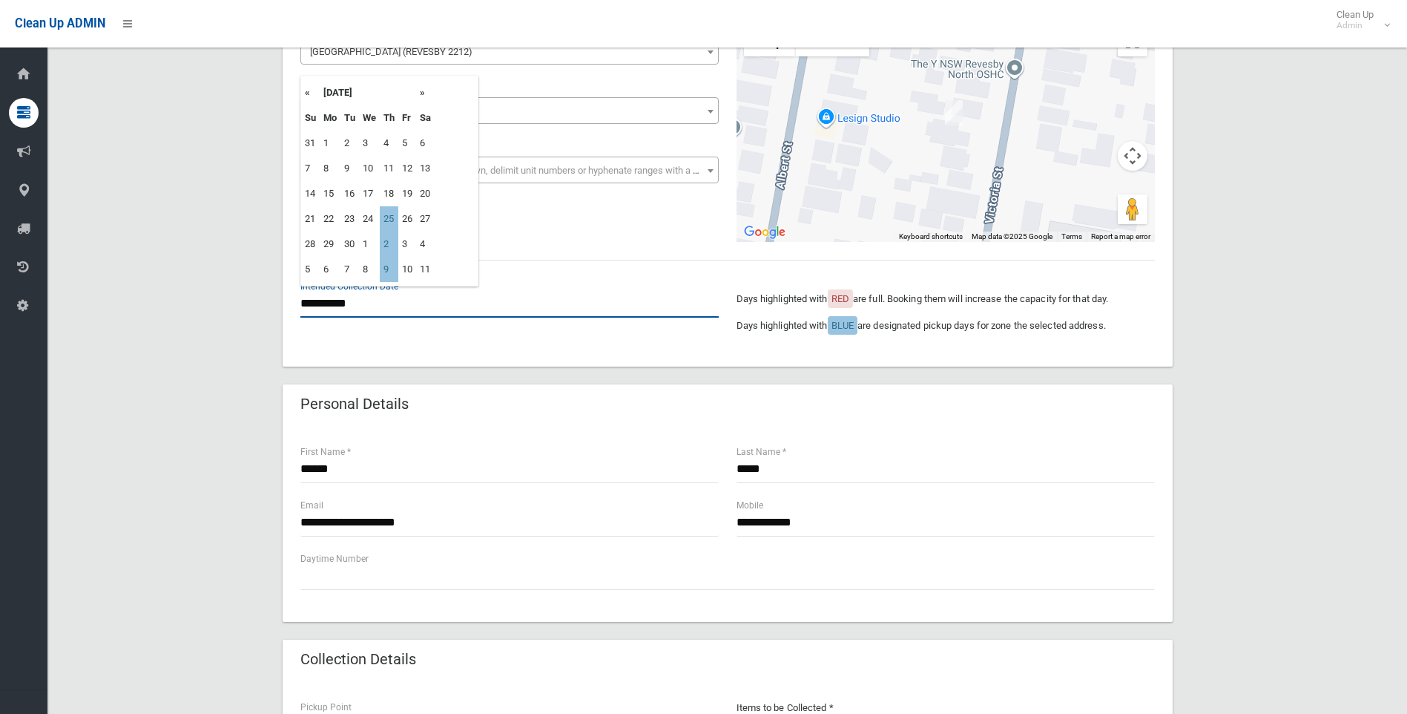
click at [370, 306] on input "**********" at bounding box center [509, 303] width 418 height 27
click at [204, 297] on div "**********" at bounding box center [727, 607] width 1324 height 1294
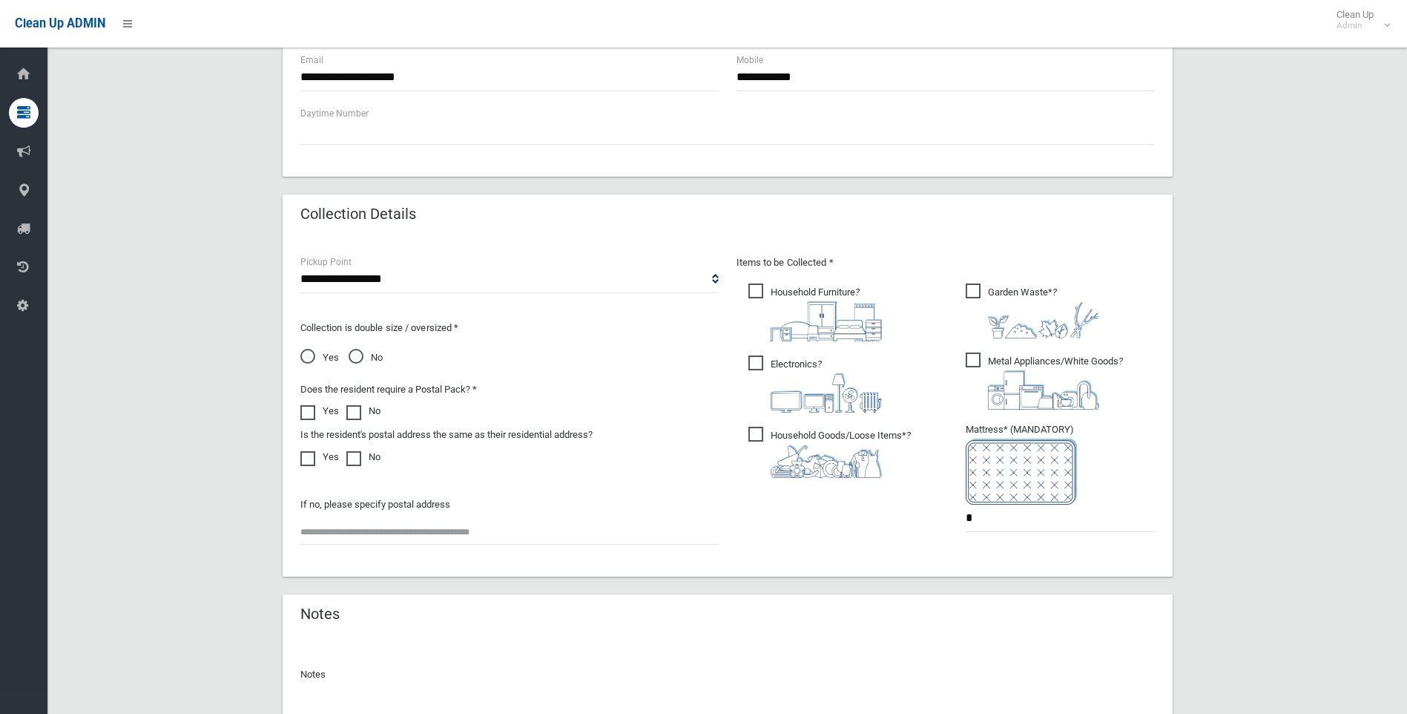
scroll to position [754, 0]
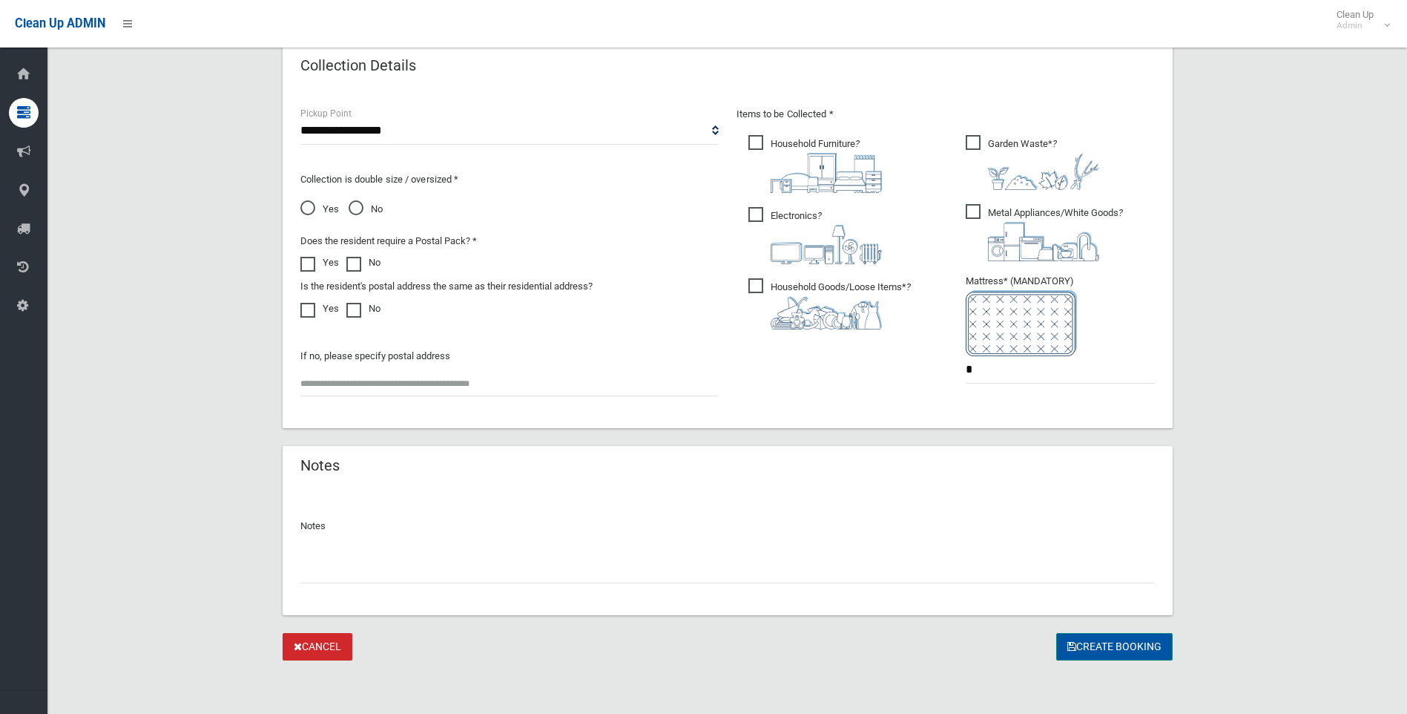
click at [1125, 642] on button "Create Booking" at bounding box center [1114, 646] width 116 height 27
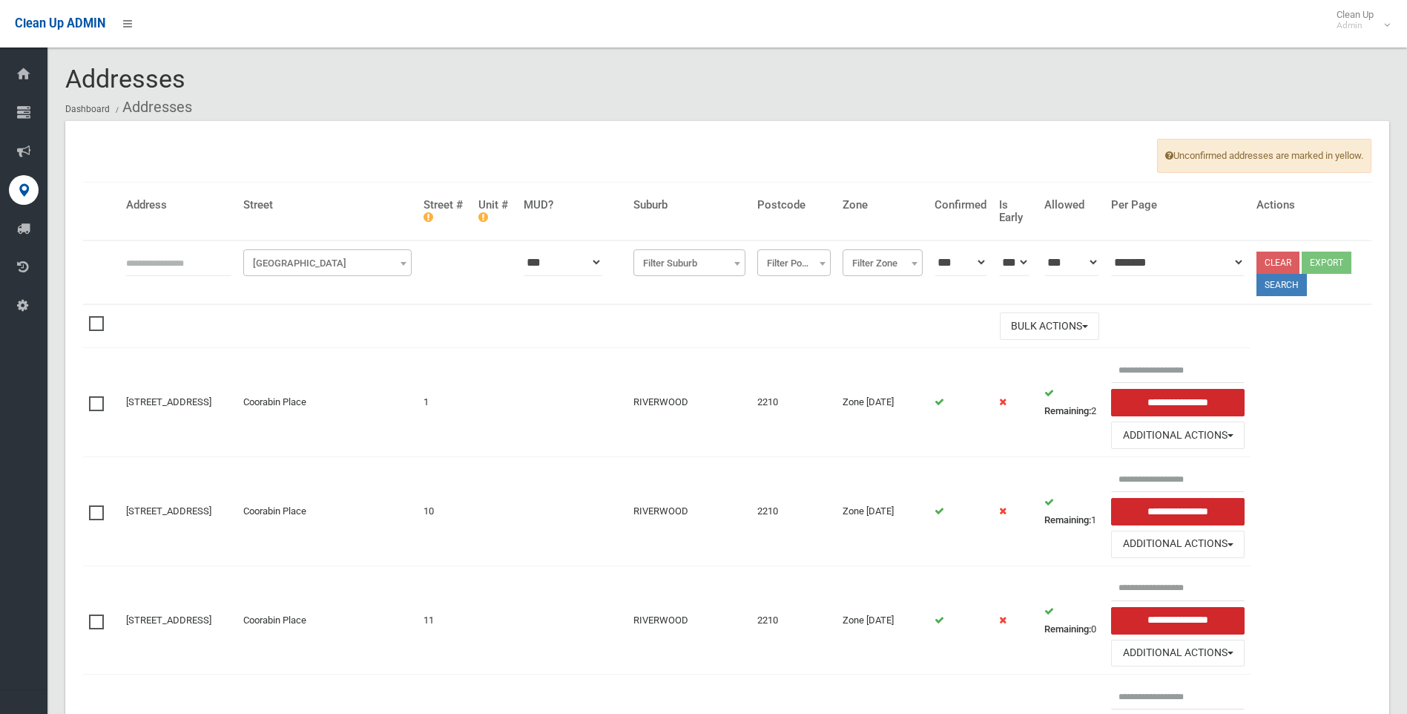
click at [173, 264] on input "text" at bounding box center [178, 261] width 105 height 27
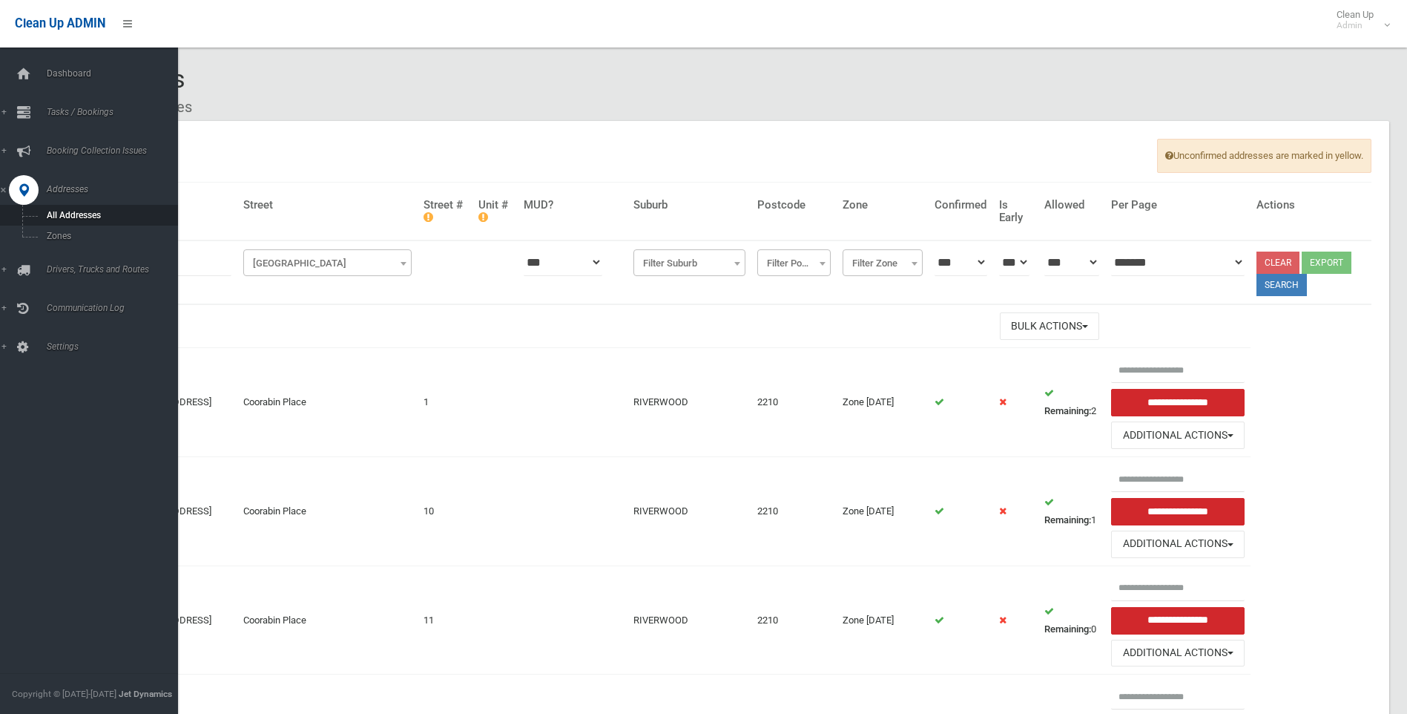
type input "**"
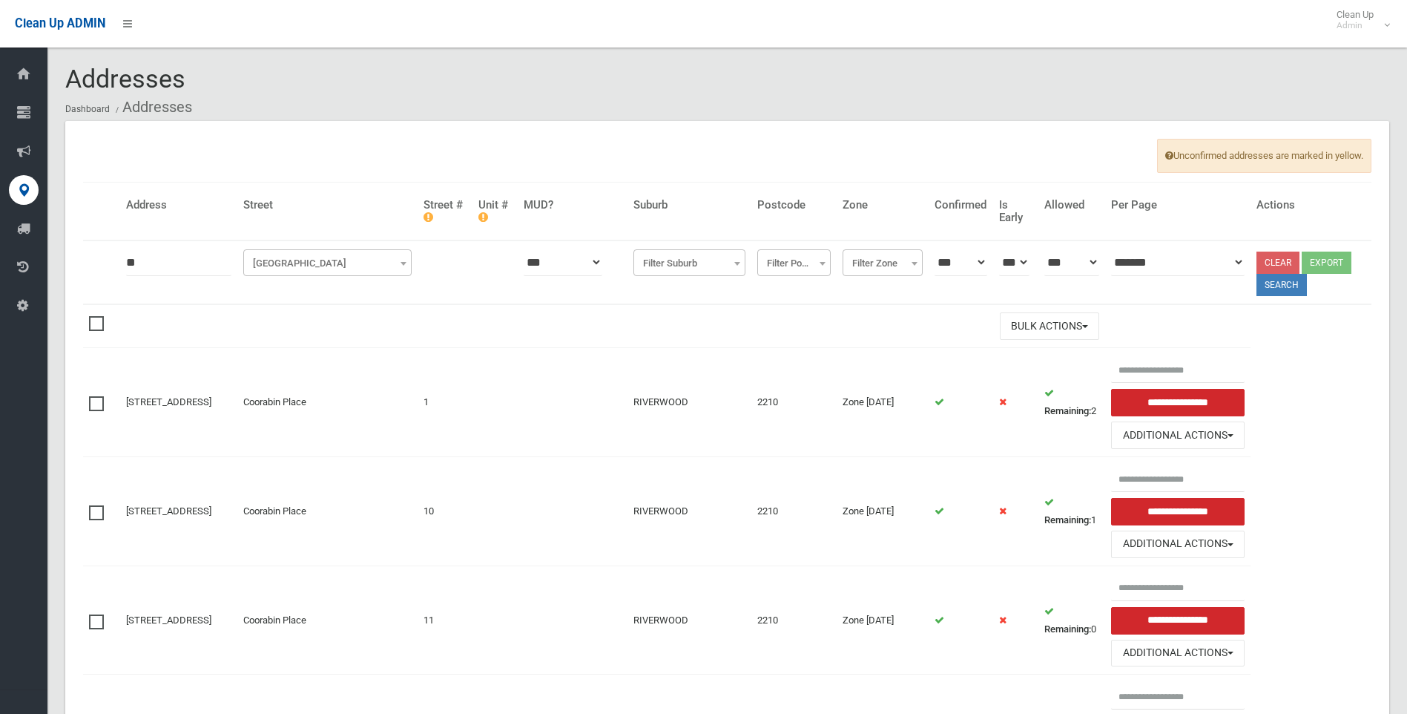
click at [349, 257] on span "[GEOGRAPHIC_DATA]" at bounding box center [327, 263] width 161 height 21
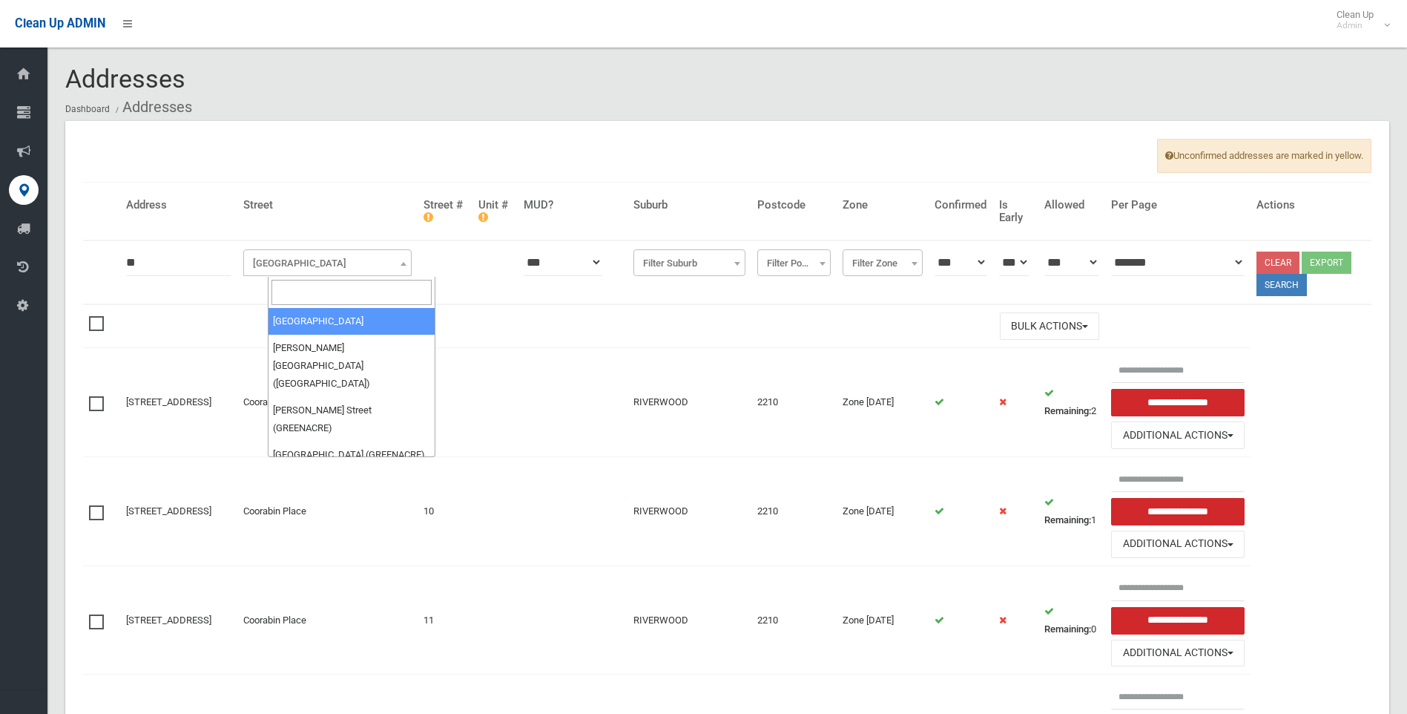
click at [349, 289] on input "search" at bounding box center [351, 292] width 161 height 25
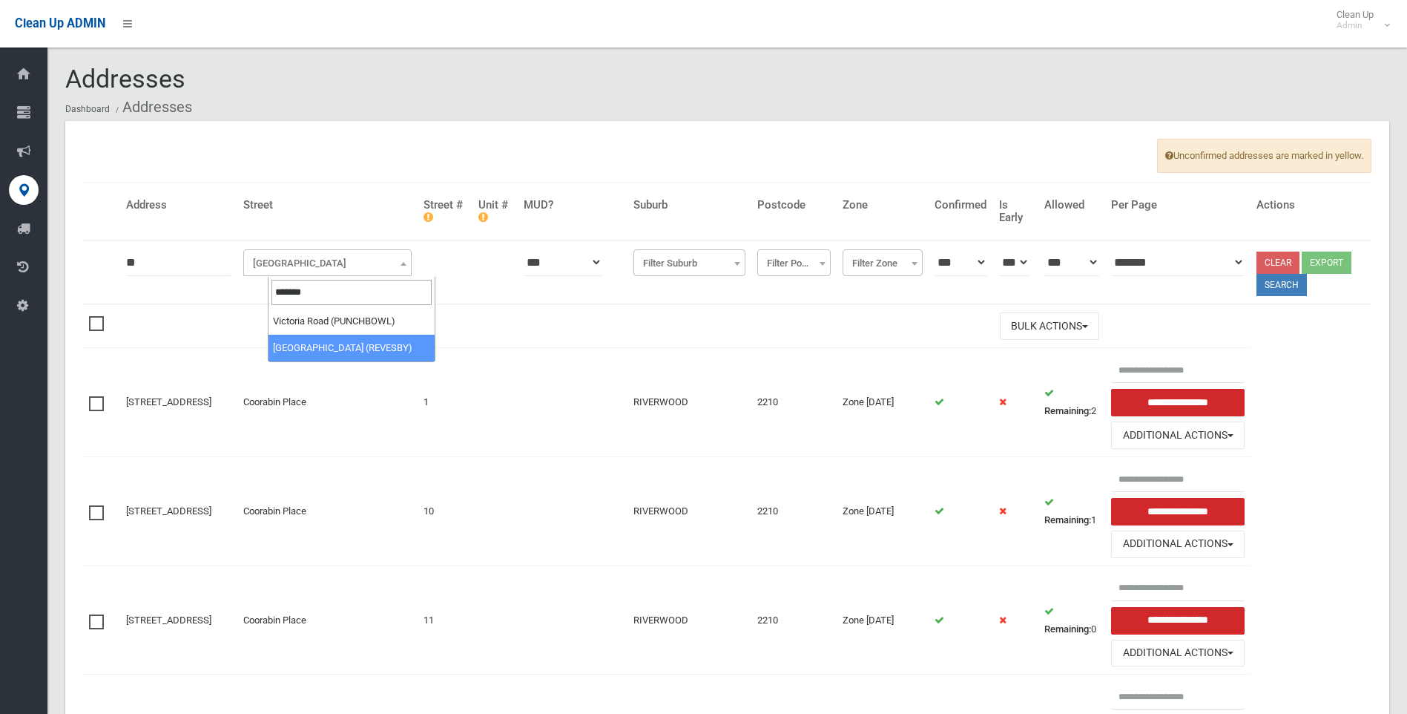
type input "*******"
select select "****"
click at [1282, 289] on button "Search" at bounding box center [1282, 285] width 50 height 22
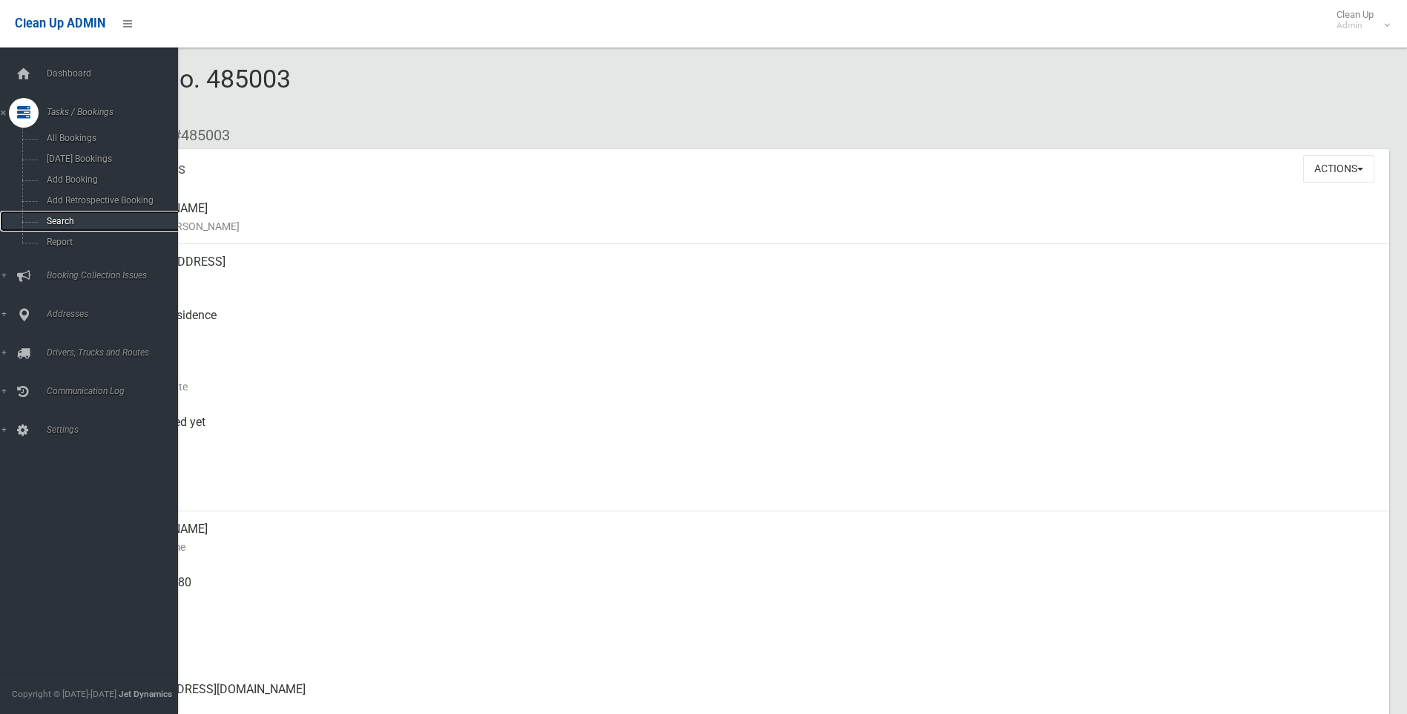
click at [65, 219] on span "Search" at bounding box center [109, 221] width 134 height 10
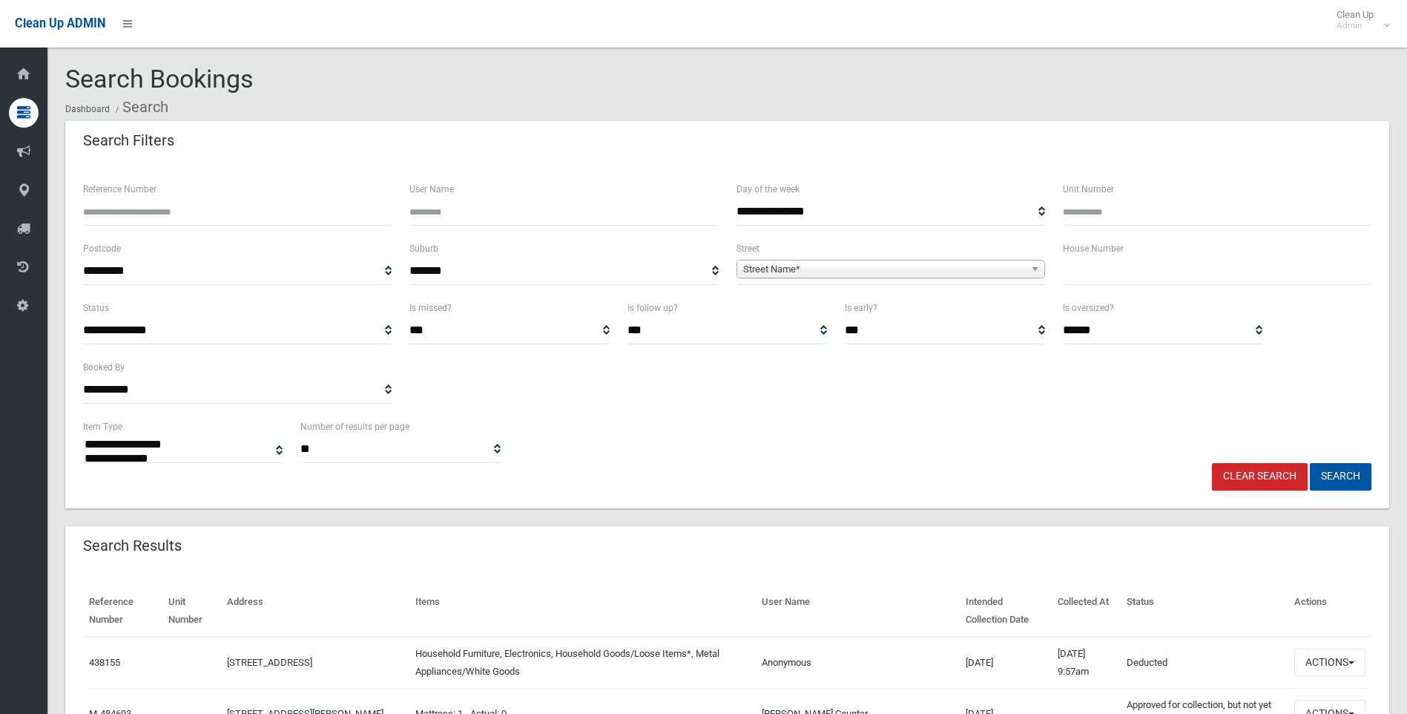
select select
